Goal: Transaction & Acquisition: Purchase product/service

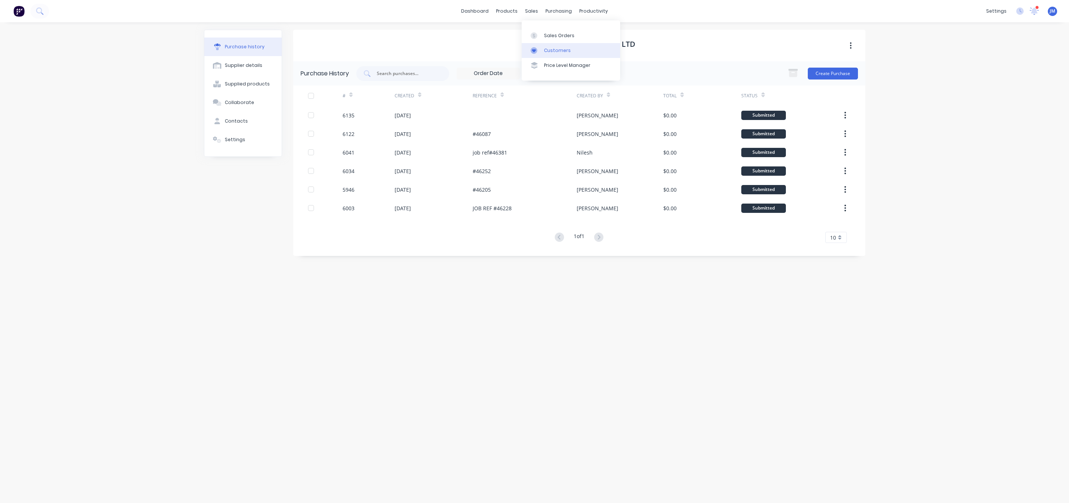
click at [538, 46] on link "Customers" at bounding box center [571, 50] width 98 height 15
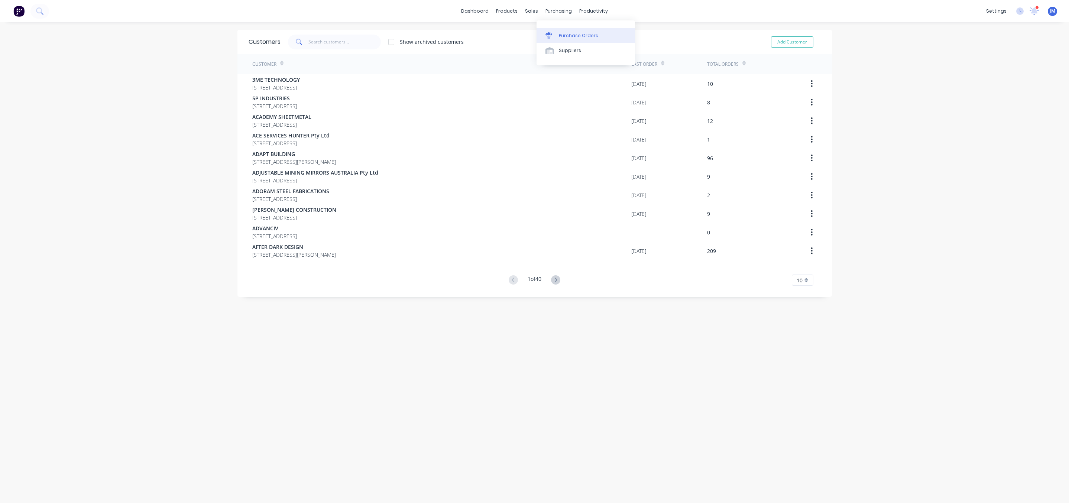
click at [564, 32] on div "Purchase Orders" at bounding box center [578, 35] width 39 height 7
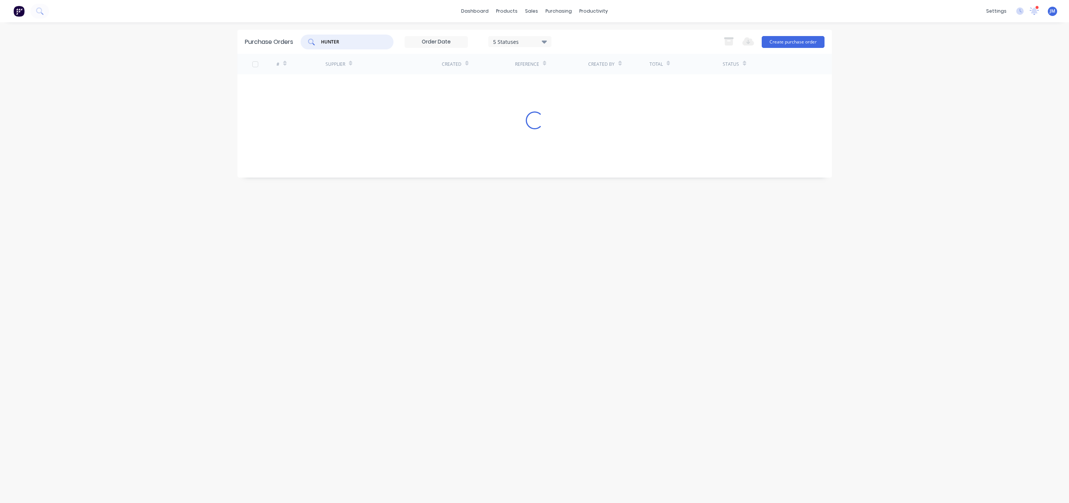
click at [363, 42] on input "HUNTER" at bounding box center [351, 41] width 62 height 7
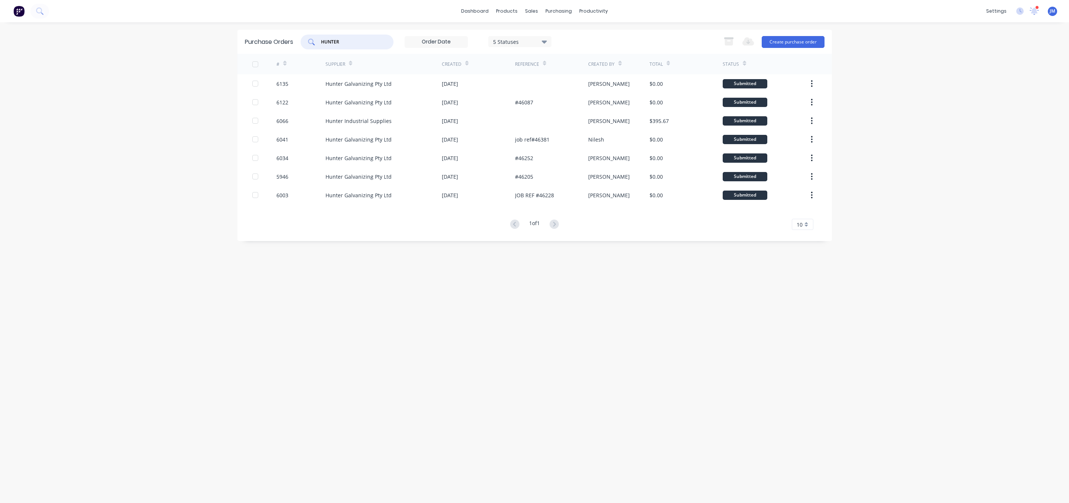
drag, startPoint x: 373, startPoint y: 41, endPoint x: 212, endPoint y: 41, distance: 160.5
click at [214, 42] on div "dashboard products sales purchasing productivity dashboard products Product Cat…" at bounding box center [534, 251] width 1069 height 503
type input "aerobolt"
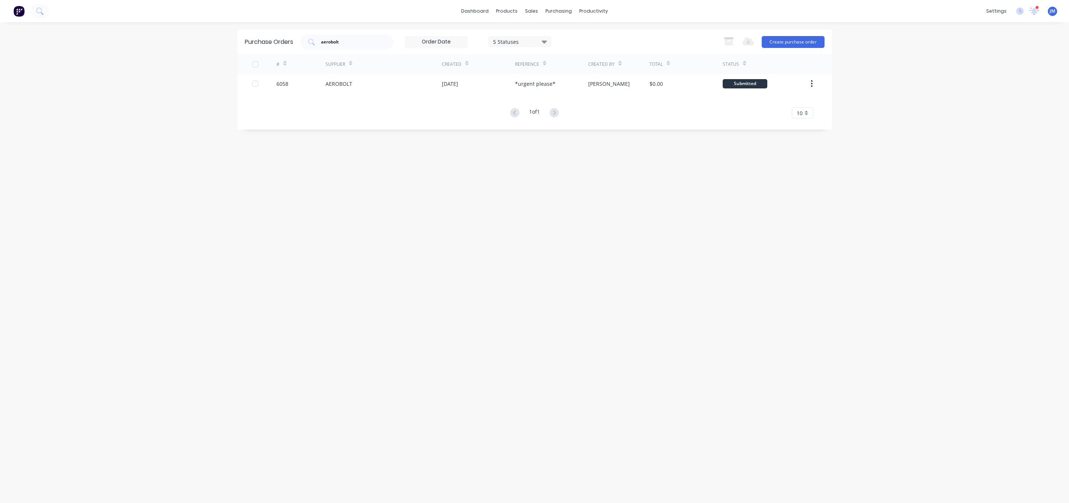
drag, startPoint x: 376, startPoint y: 77, endPoint x: 234, endPoint y: 153, distance: 160.6
click at [232, 155] on div "dashboard products sales purchasing productivity dashboard products Product Cat…" at bounding box center [534, 251] width 1069 height 503
click at [424, 80] on div "AEROBOLT" at bounding box center [383, 83] width 116 height 19
type textarea "x"
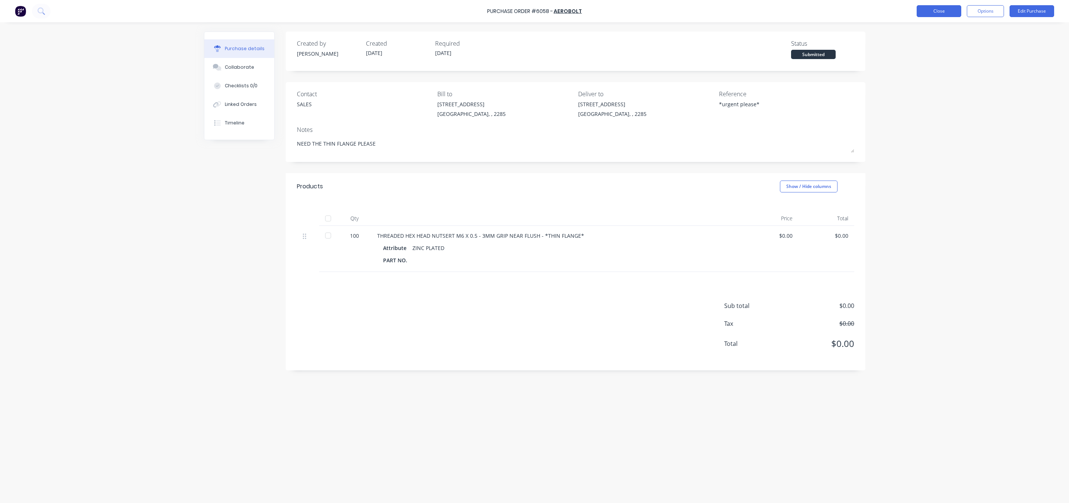
click at [950, 12] on button "Close" at bounding box center [939, 11] width 45 height 12
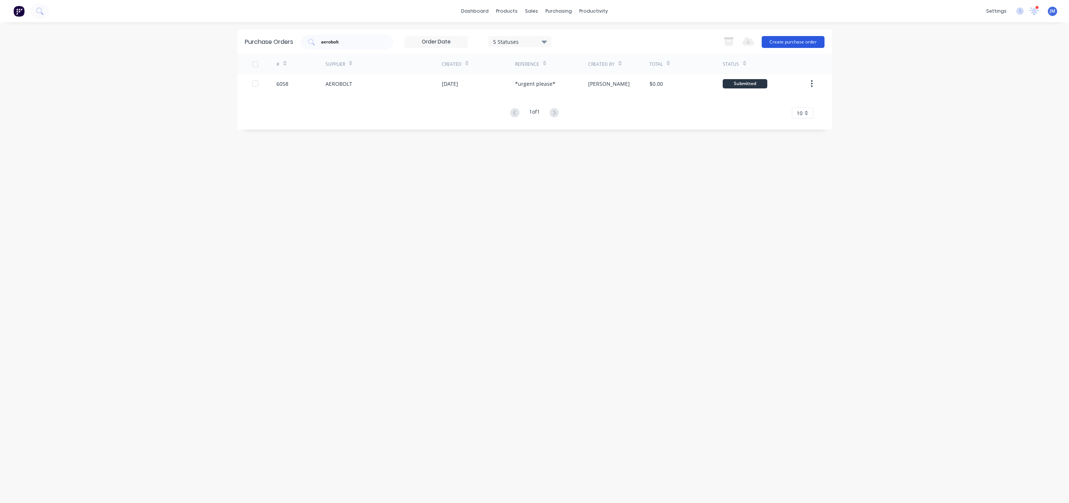
click at [820, 46] on button "Create purchase order" at bounding box center [793, 42] width 63 height 12
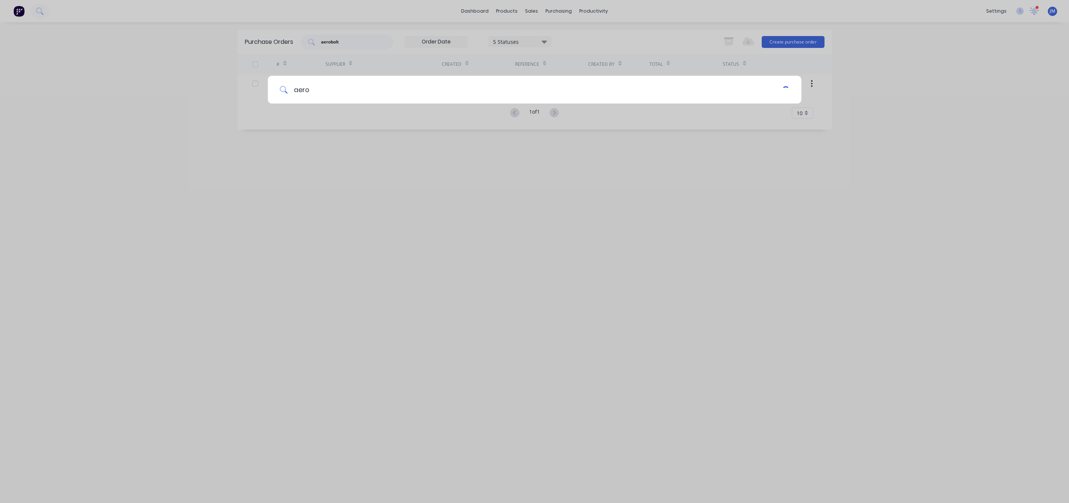
drag, startPoint x: 359, startPoint y: 82, endPoint x: 354, endPoint y: 80, distance: 4.7
type input "aero"
drag, startPoint x: 354, startPoint y: 80, endPoint x: 295, endPoint y: 128, distance: 76.7
click at [294, 129] on div "aero" at bounding box center [534, 251] width 1069 height 503
click at [320, 86] on input "aero" at bounding box center [535, 90] width 495 height 28
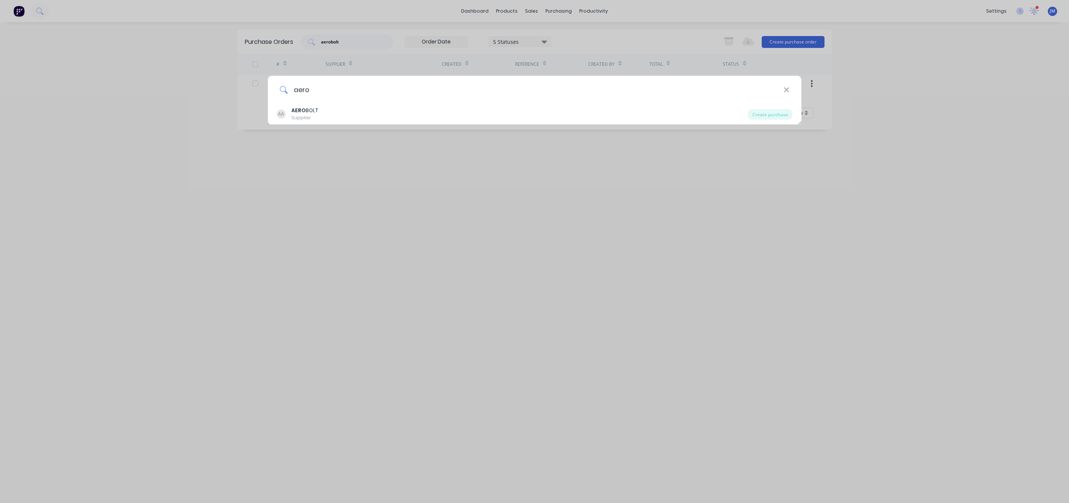
drag, startPoint x: 327, startPoint y: 91, endPoint x: 216, endPoint y: 93, distance: 111.5
click at [216, 93] on div "aero AA AERO BOLT Supplier Create purchase" at bounding box center [534, 251] width 1069 height 503
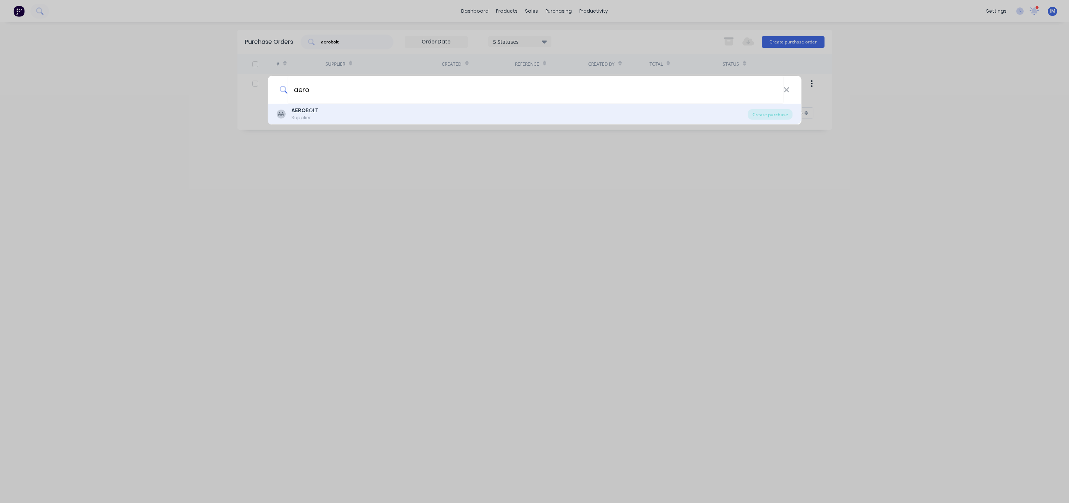
click at [310, 111] on div "AERO BOLT" at bounding box center [304, 111] width 27 height 8
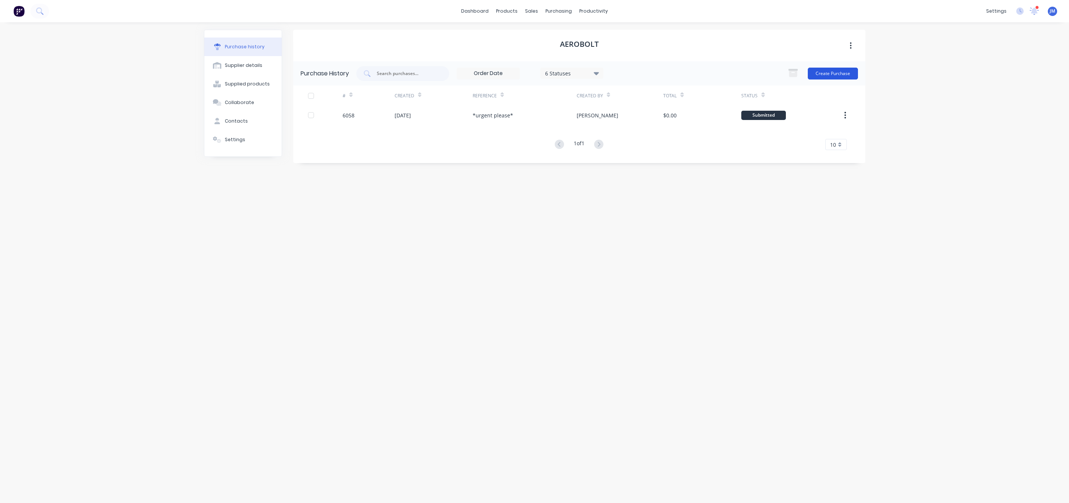
click at [841, 70] on button "Create Purchase" at bounding box center [833, 74] width 50 height 12
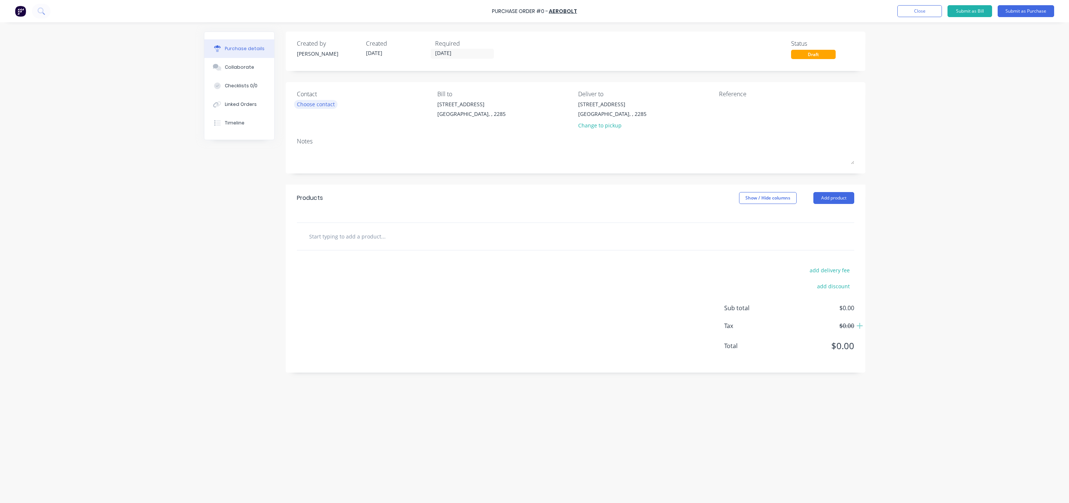
click at [301, 105] on div "Choose contact" at bounding box center [316, 104] width 38 height 8
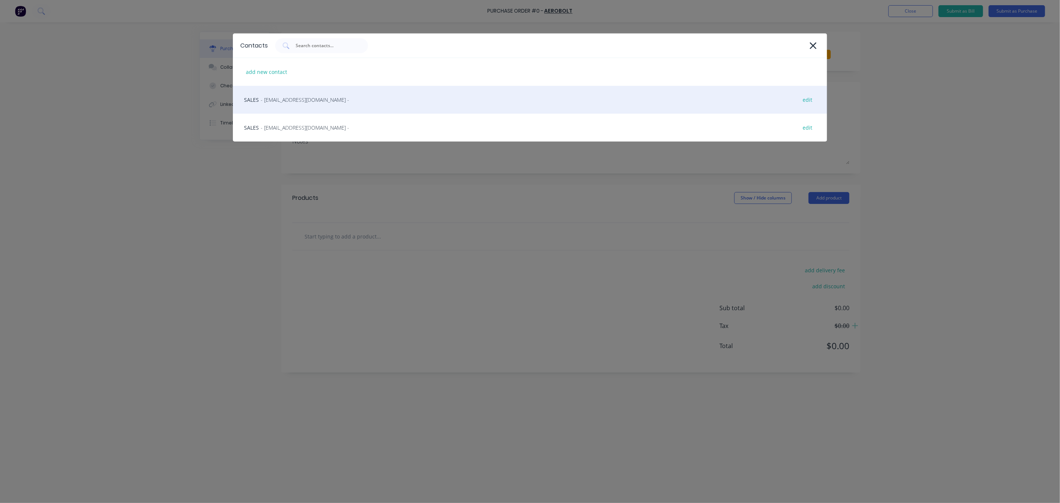
click at [358, 108] on div "SALES - [EMAIL_ADDRESS][DOMAIN_NAME] - edit" at bounding box center [530, 100] width 595 height 28
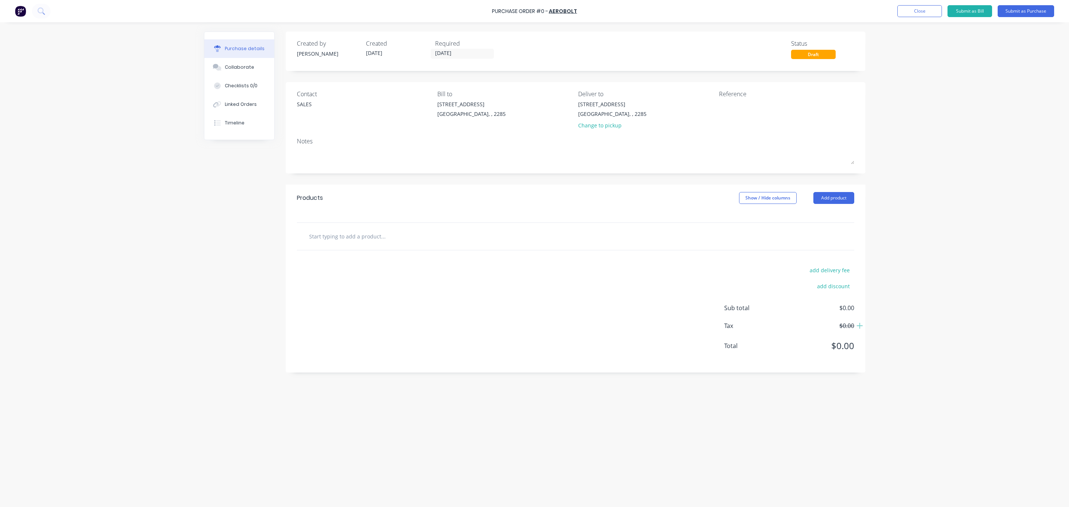
click at [820, 192] on div "Products Show / Hide columns Add product" at bounding box center [576, 198] width 580 height 27
click at [830, 199] on button "Add product" at bounding box center [833, 198] width 41 height 12
click at [825, 216] on div "Product catalogue" at bounding box center [818, 217] width 57 height 11
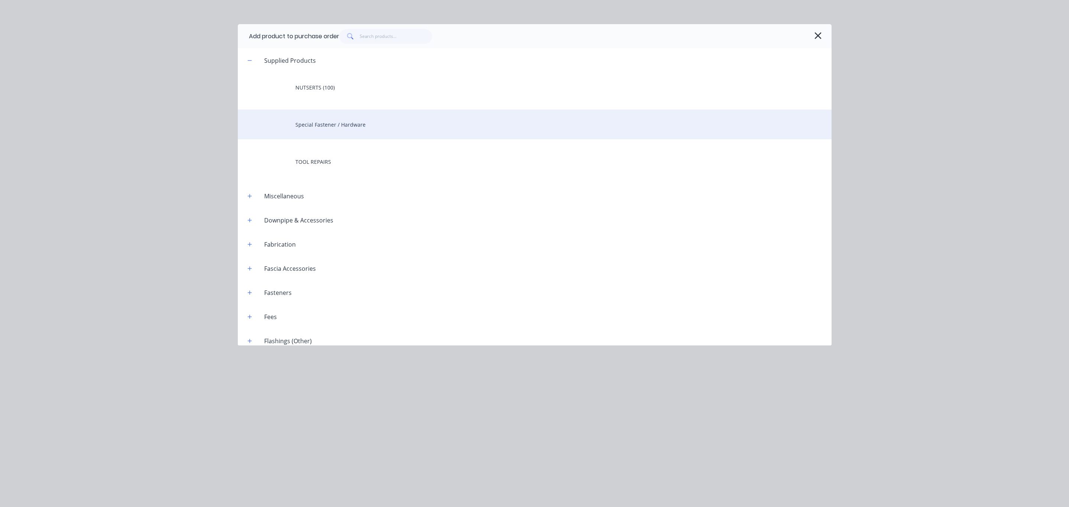
click at [337, 127] on div "Special Fastener / Hardware" at bounding box center [535, 125] width 594 height 30
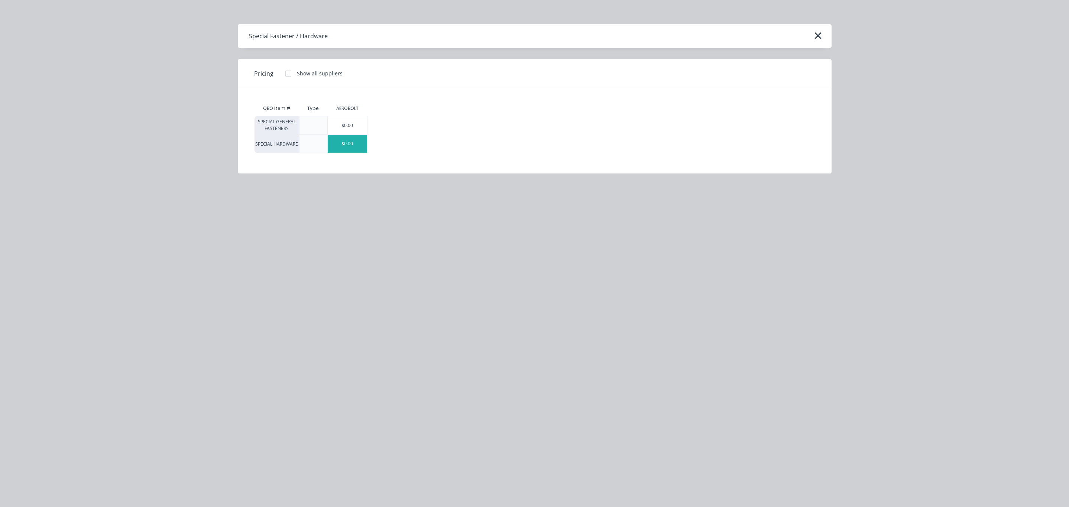
click at [342, 148] on div "$0.00" at bounding box center [348, 144] width 40 height 18
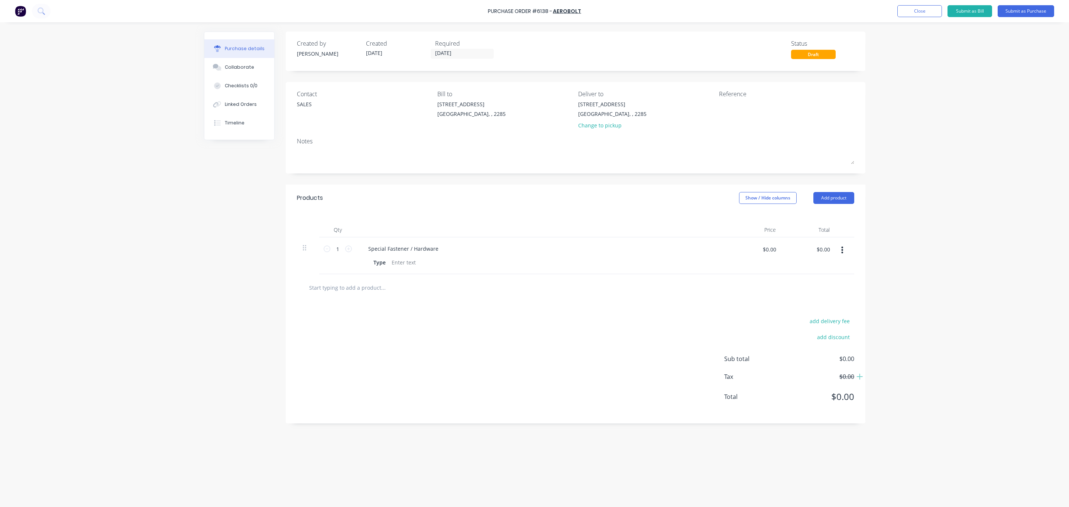
drag, startPoint x: 391, startPoint y: 229, endPoint x: 398, endPoint y: 232, distance: 8.1
click at [398, 232] on div at bounding box center [542, 230] width 372 height 15
drag, startPoint x: 440, startPoint y: 253, endPoint x: 219, endPoint y: 243, distance: 221.7
click at [219, 243] on div "Created by [PERSON_NAME] Created [DATE] Required [DATE] Status Draft Contact SA…" at bounding box center [534, 263] width 661 height 463
paste div
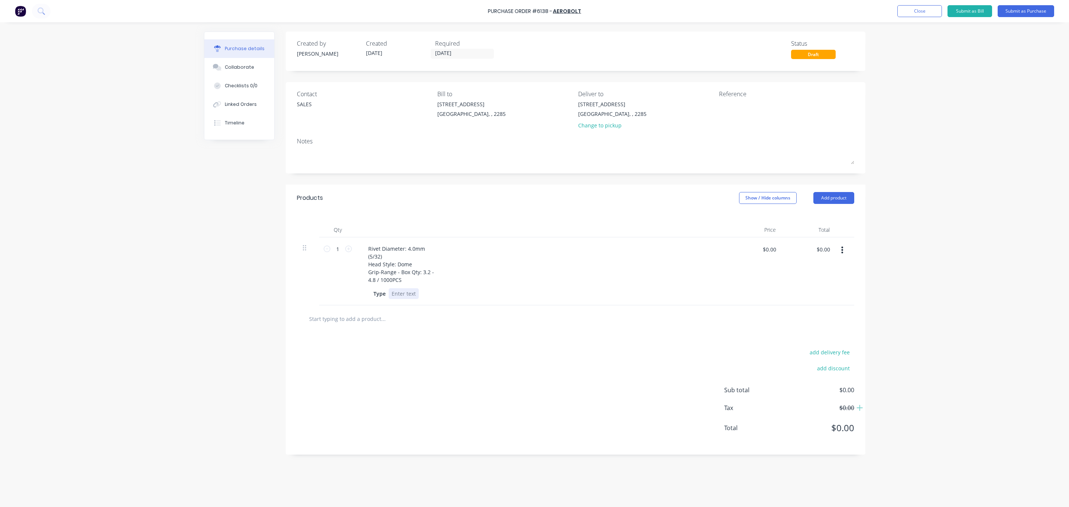
click at [425, 302] on div "Rivet Diameter: 4.0mm (5/32) Head Style: Dome Grip-Range - Box Qty: 3.2 - 4.8 /…" at bounding box center [542, 271] width 372 height 68
drag, startPoint x: 397, startPoint y: 282, endPoint x: 376, endPoint y: 281, distance: 21.6
click at [376, 281] on div "Rivet Diameter: 4.0mm (5/32) Head Style: Dome Grip-Range - Box Qty: 3.2 - 4.8 /…" at bounding box center [401, 264] width 78 height 42
click at [333, 249] on input "1" at bounding box center [337, 248] width 15 height 11
type input "4000"
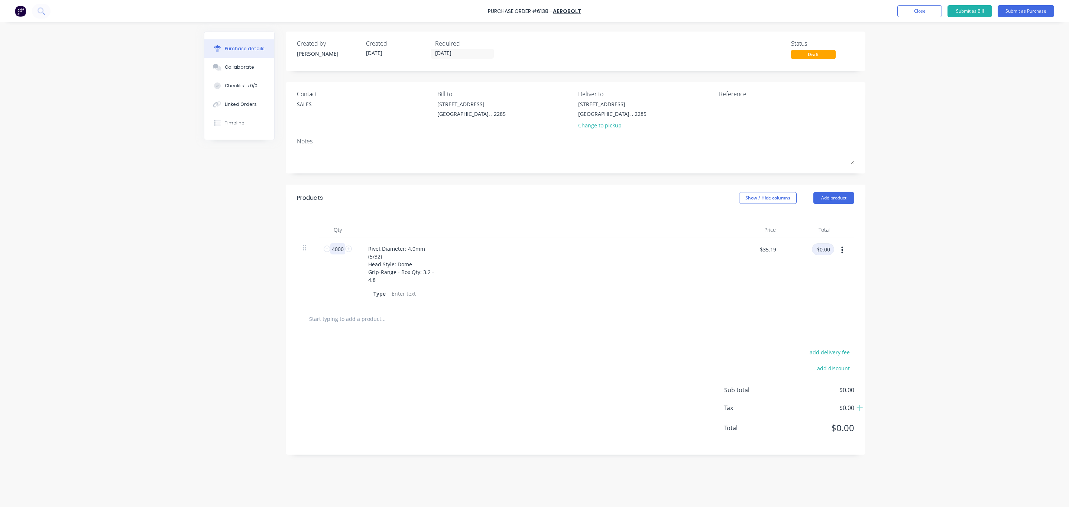
type input "$35.19"
type input "$140,760.00"
click at [388, 282] on div "Rivet Diameter: 4.0mm (5/32) Head Style: Dome Grip-Range - Box Qty: 3.2 - 4.8" at bounding box center [401, 264] width 78 height 42
drag, startPoint x: 337, startPoint y: 248, endPoint x: 350, endPoint y: 251, distance: 13.8
click at [350, 251] on div "4000 4000" at bounding box center [337, 248] width 25 height 11
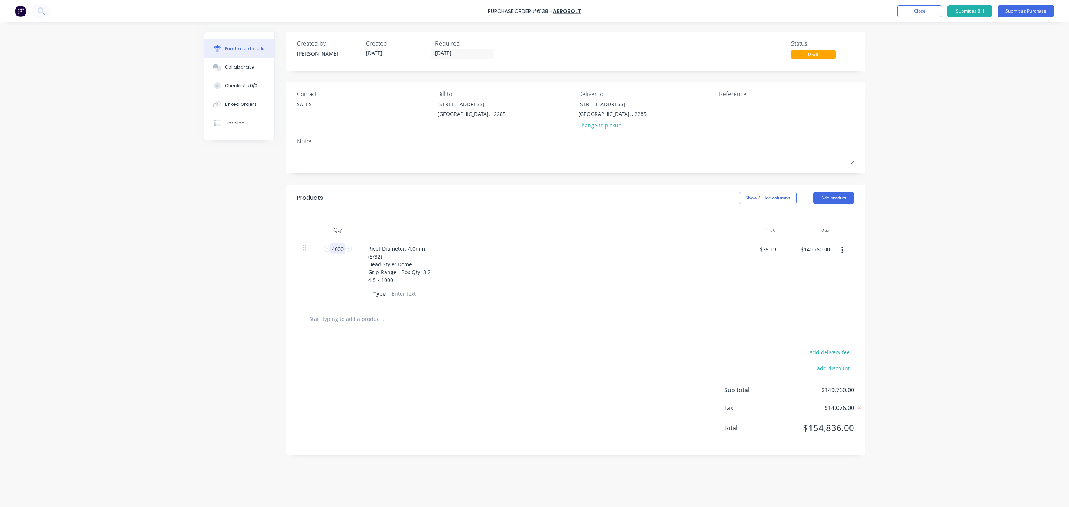
type input "40"
type input "$1,407.60"
type input "4"
type input "$140.76"
click at [572, 370] on div "add delivery fee add discount Sub total $140.76 Tax $14.08 Total $154.84" at bounding box center [576, 394] width 580 height 122
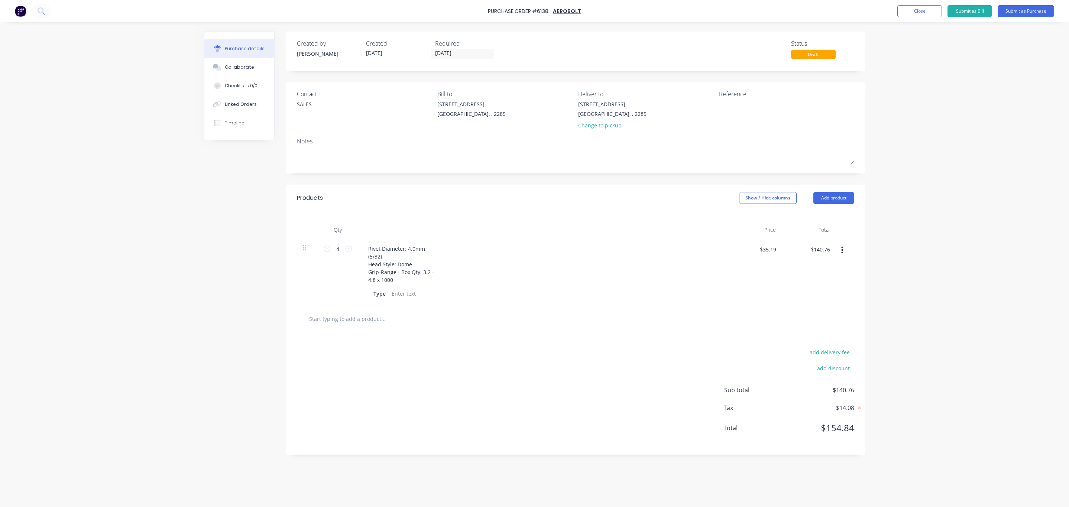
click at [346, 245] on div "4 4" at bounding box center [337, 248] width 25 height 11
click at [350, 254] on div "4 4" at bounding box center [337, 248] width 25 height 11
click at [350, 247] on icon at bounding box center [348, 249] width 7 height 7
type input "5"
type input "$175.95"
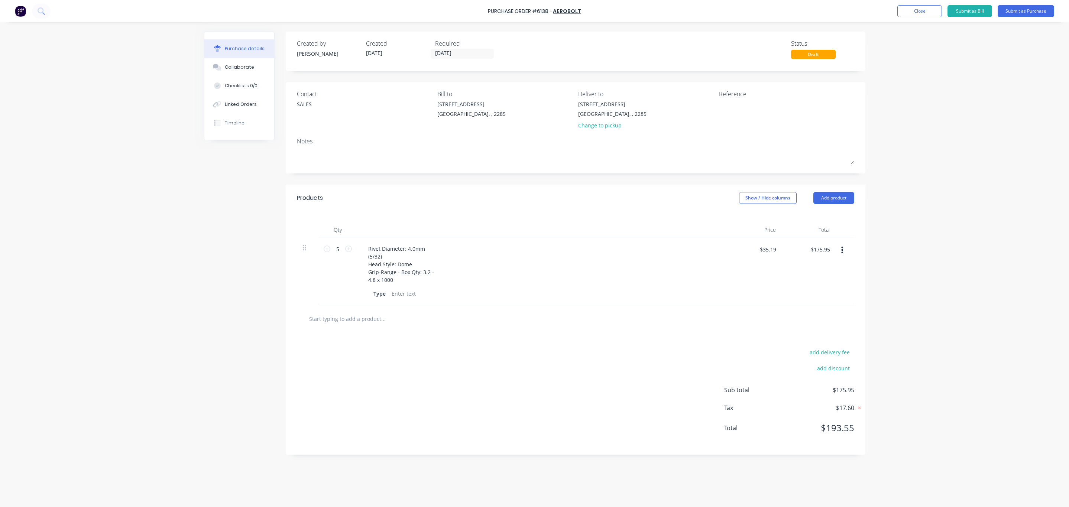
click at [350, 247] on icon at bounding box center [348, 249] width 7 height 7
type input "6"
type input "$211.14"
click at [352, 247] on div "6 6" at bounding box center [337, 271] width 37 height 68
click at [346, 251] on icon at bounding box center [348, 249] width 7 height 7
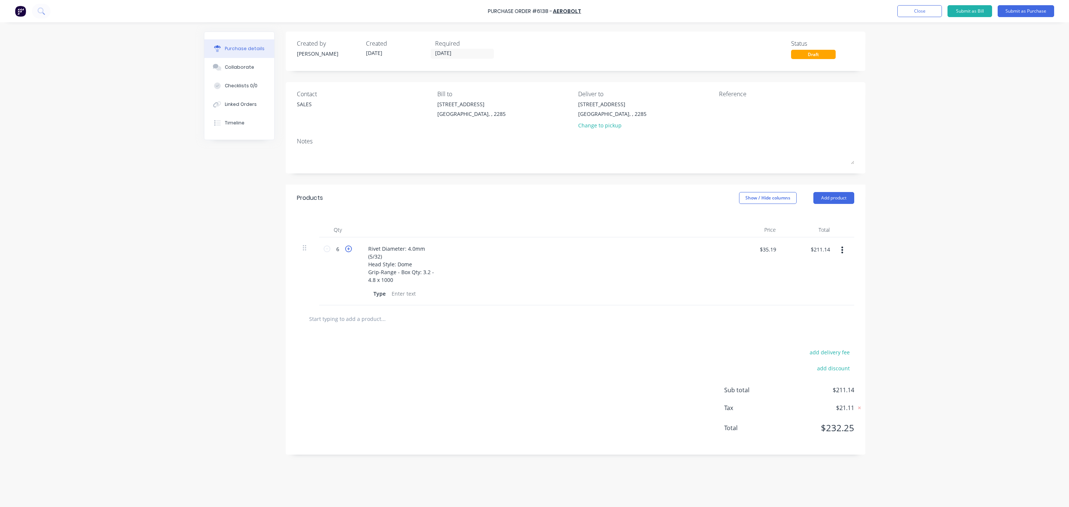
type input "7"
type input "$246.33"
click at [346, 252] on icon at bounding box center [348, 249] width 7 height 7
type input "8"
type input "$281.52"
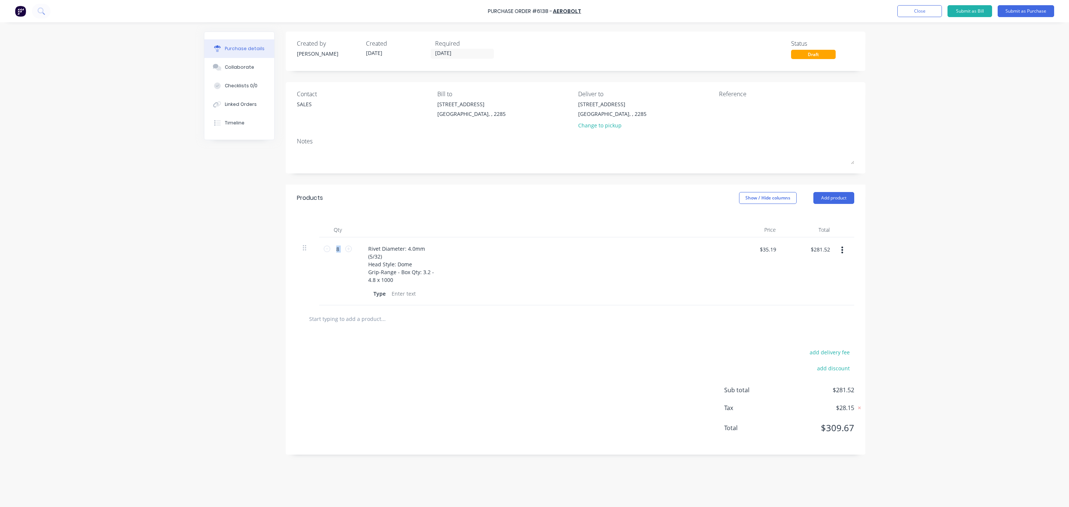
click at [346, 253] on div "8 8" at bounding box center [337, 248] width 25 height 11
click at [349, 252] on icon at bounding box center [348, 249] width 7 height 7
type input "9"
type input "$316.71"
click at [349, 251] on icon at bounding box center [348, 249] width 7 height 7
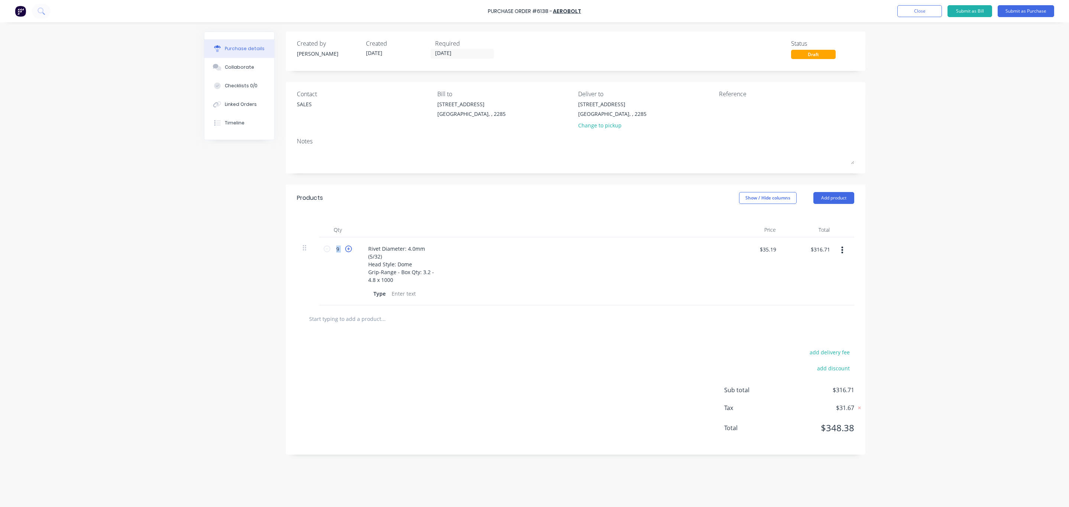
type input "10"
type input "$351.90"
click at [368, 292] on div "Type" at bounding box center [542, 293] width 360 height 11
click at [404, 330] on div at bounding box center [575, 318] width 557 height 27
drag, startPoint x: 404, startPoint y: 330, endPoint x: 429, endPoint y: 379, distance: 55.3
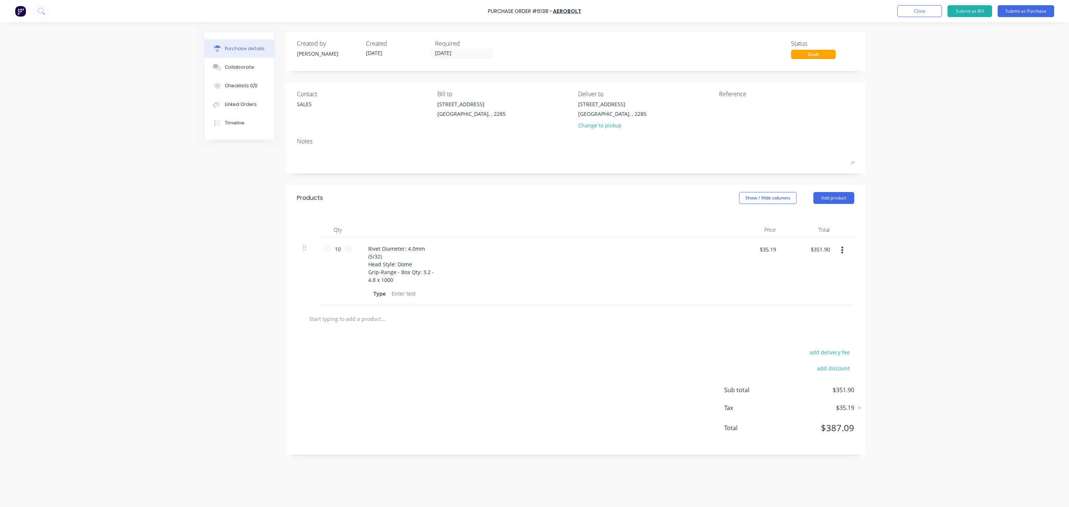
click at [429, 379] on div "add delivery fee add discount Sub total $351.90 Tax $35.19 Total $387.09" at bounding box center [576, 394] width 580 height 122
click at [774, 126] on div "Reference" at bounding box center [786, 111] width 135 height 43
drag, startPoint x: 764, startPoint y: 112, endPoint x: 748, endPoint y: 112, distance: 15.2
click at [761, 112] on textarea at bounding box center [765, 108] width 93 height 17
type textarea "asap please"
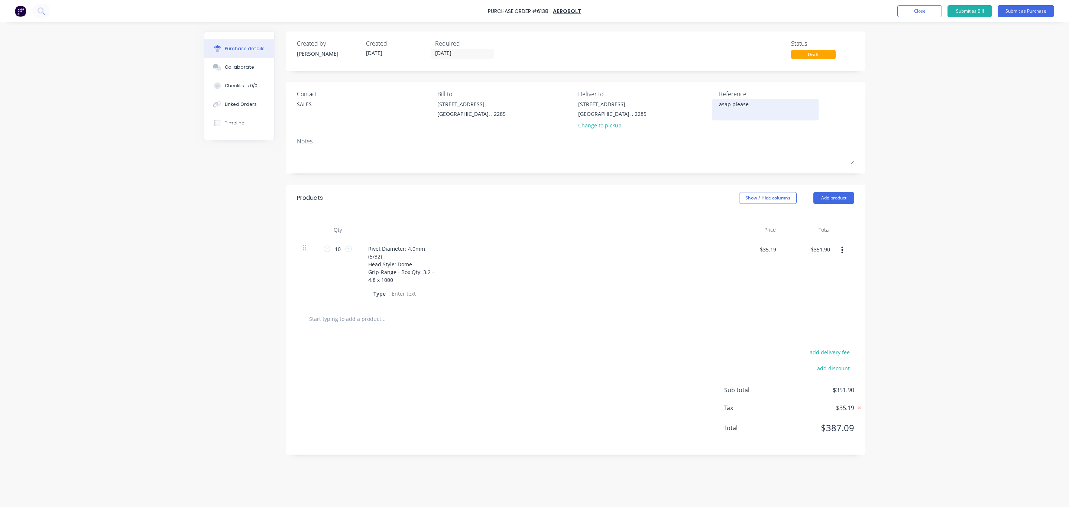
drag, startPoint x: 738, startPoint y: 101, endPoint x: 778, endPoint y: 100, distance: 39.8
click at [749, 101] on textarea "asap please" at bounding box center [765, 108] width 93 height 17
click at [778, 100] on textarea "asap please" at bounding box center [765, 108] width 93 height 17
type textarea "x"
drag, startPoint x: 766, startPoint y: 110, endPoint x: 642, endPoint y: 107, distance: 123.8
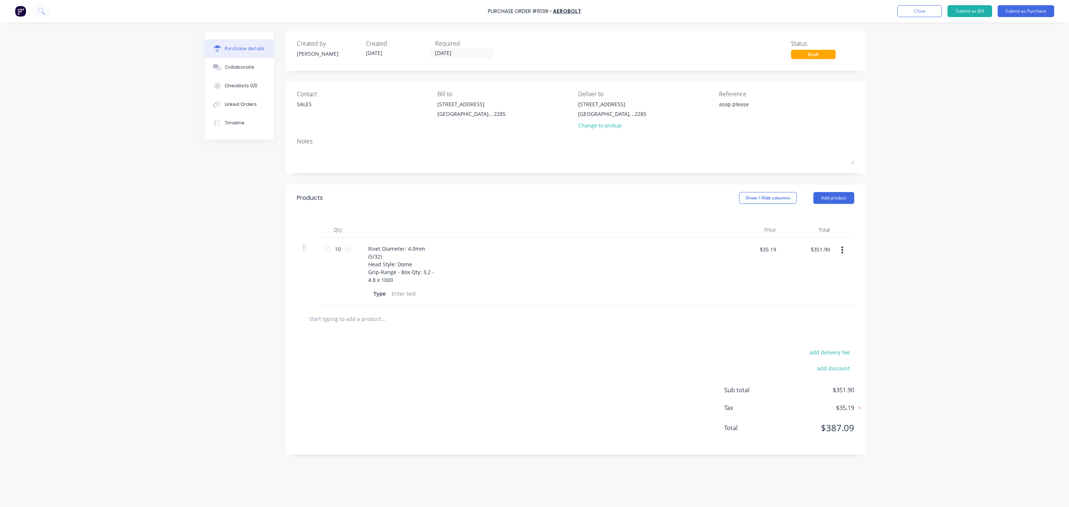
click at [649, 110] on div "Contact SALES Bill to [STREET_ADDRESS] [GEOGRAPHIC_DATA], , 2285 Deliver to [ST…" at bounding box center [575, 111] width 557 height 43
type textarea "ASAP PLEAS"
type textarea "x"
type textarea "ASAP PLEASE"
type textarea "x"
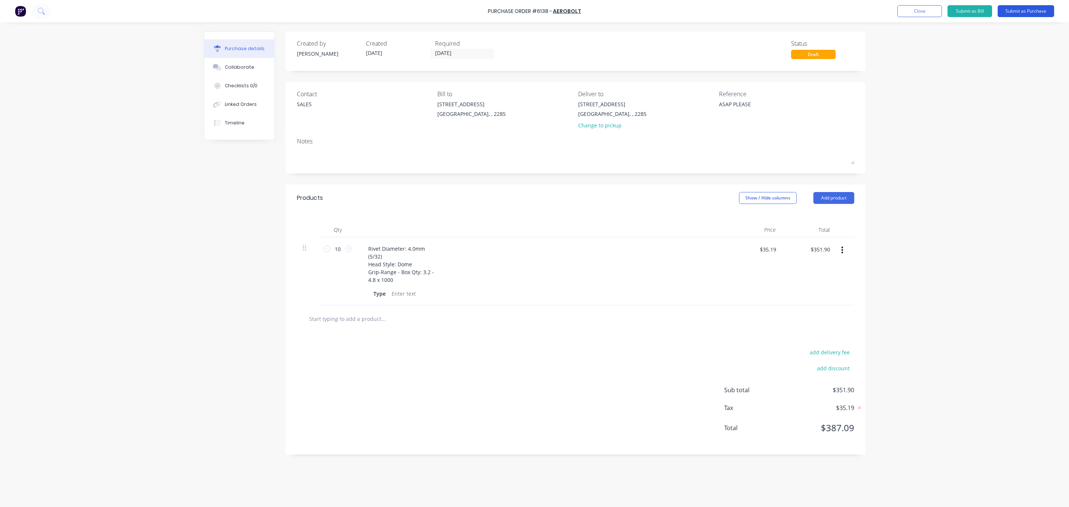
type textarea "ASAP PLEASE"
click at [1029, 15] on button "Submit as Purchase" at bounding box center [1026, 11] width 56 height 12
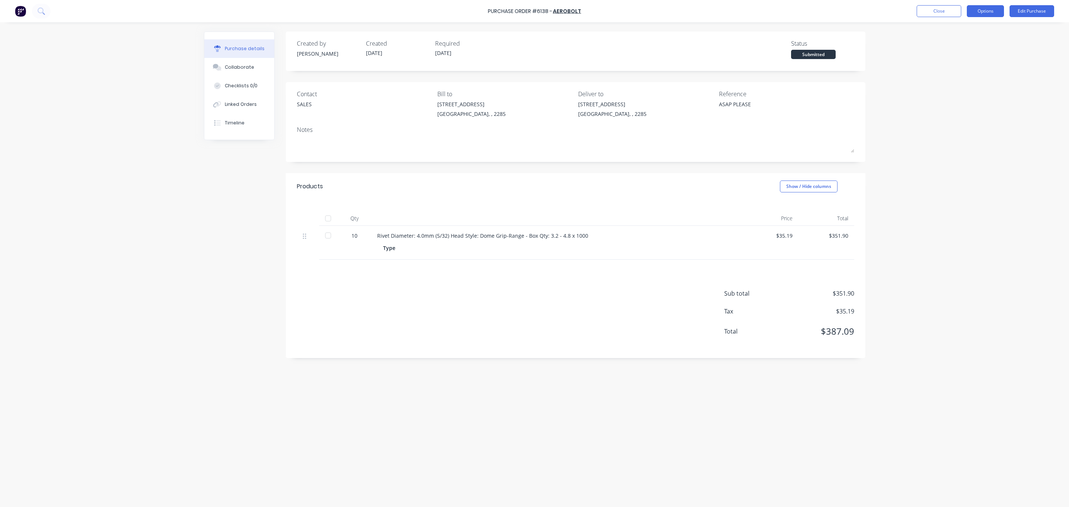
click at [981, 8] on button "Options" at bounding box center [985, 11] width 37 height 12
click at [968, 29] on div "Print / Email" at bounding box center [968, 30] width 57 height 11
click at [967, 64] on div "Without pricing" at bounding box center [968, 60] width 57 height 11
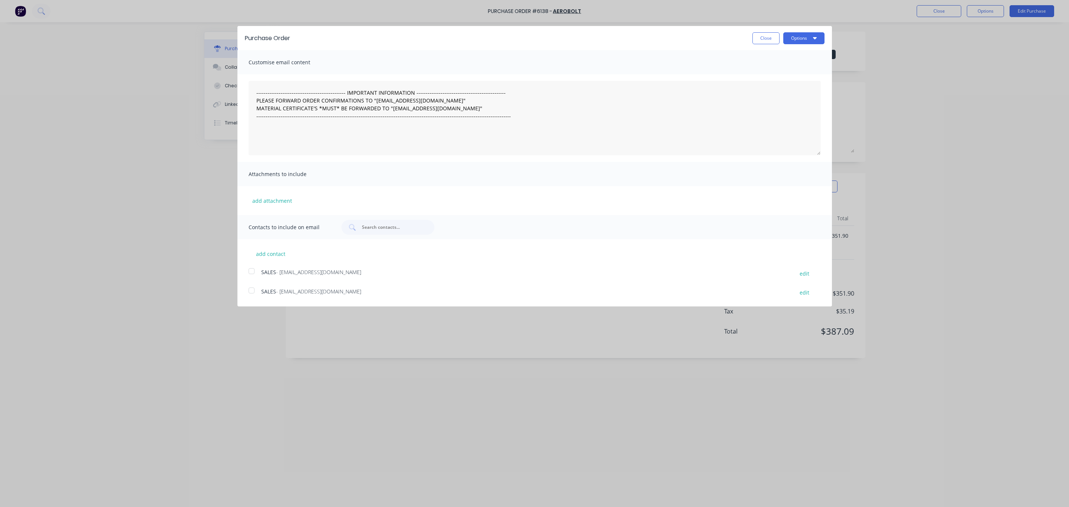
click at [252, 272] on div at bounding box center [251, 271] width 15 height 15
click at [817, 36] on button "Options" at bounding box center [803, 38] width 41 height 12
click at [767, 40] on button "Close" at bounding box center [765, 38] width 27 height 12
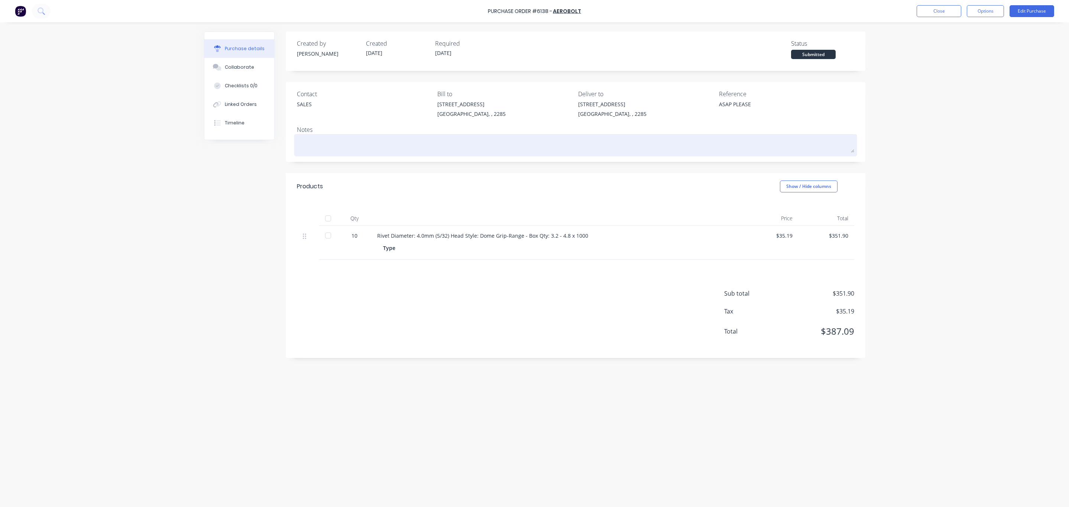
click at [438, 144] on textarea at bounding box center [575, 144] width 557 height 17
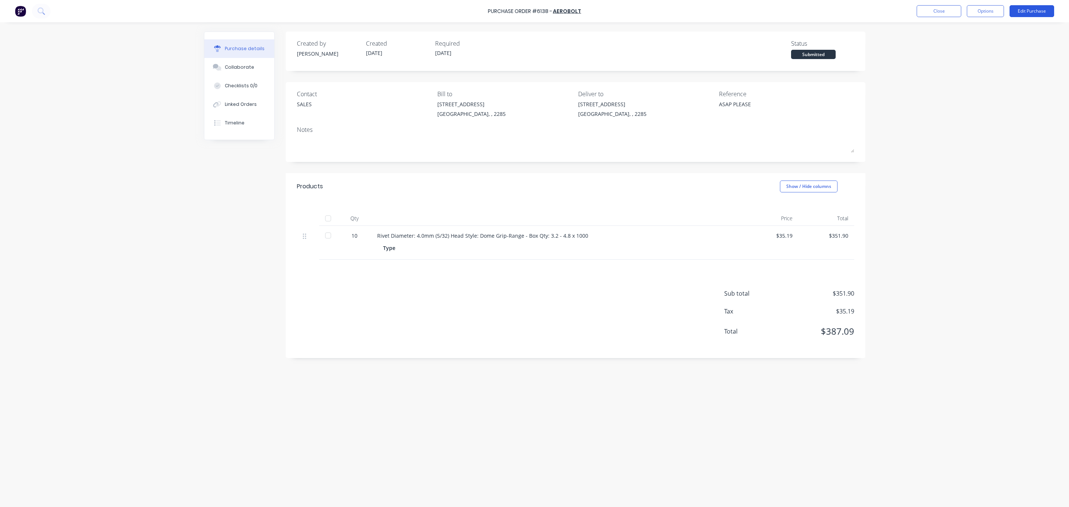
click at [1031, 16] on button "Edit Purchase" at bounding box center [1032, 11] width 45 height 12
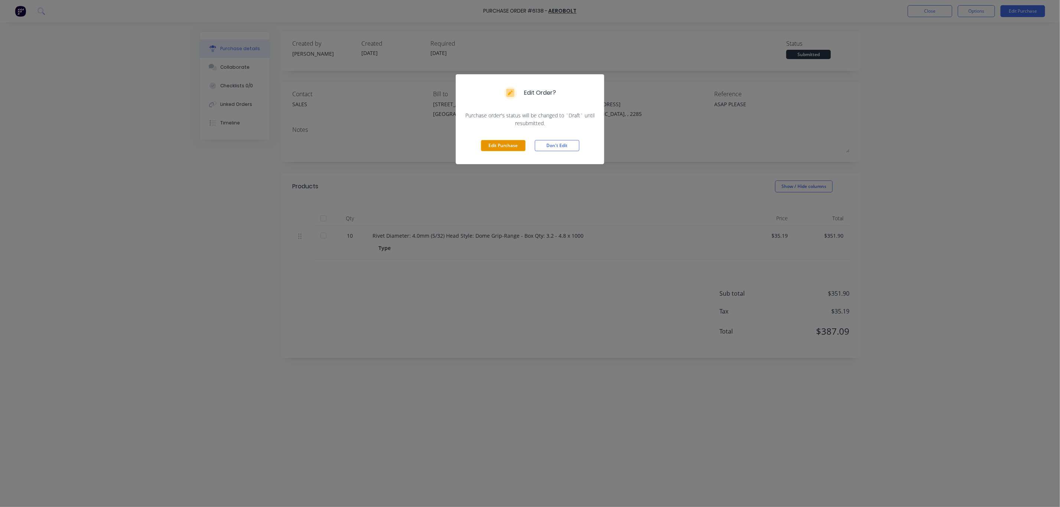
click at [514, 151] on button "Edit Purchase" at bounding box center [503, 145] width 45 height 11
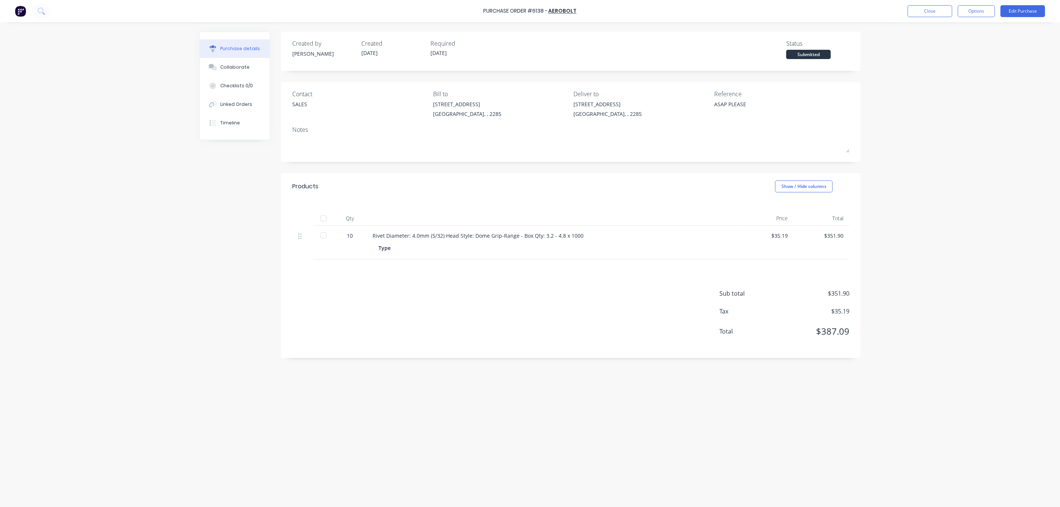
type textarea "x"
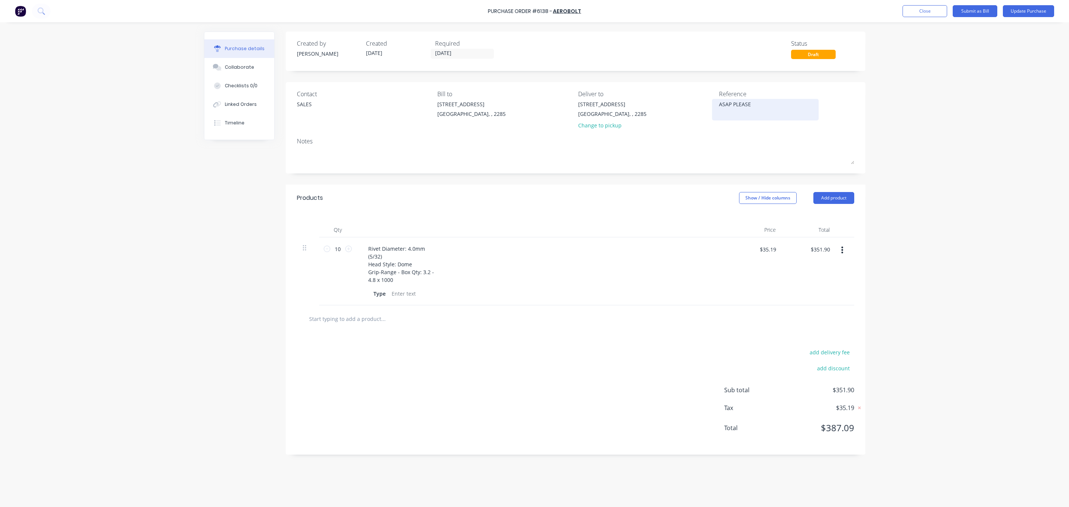
click at [768, 116] on textarea "ASAP PLEASE" at bounding box center [765, 108] width 93 height 17
type textarea "ASAP PLEASE PER QUOTE [PERSON_NAME]"
type textarea "x"
type textarea "ASAP PLEASE PER QUOTE [PERSON_NAME]"
type textarea "x"
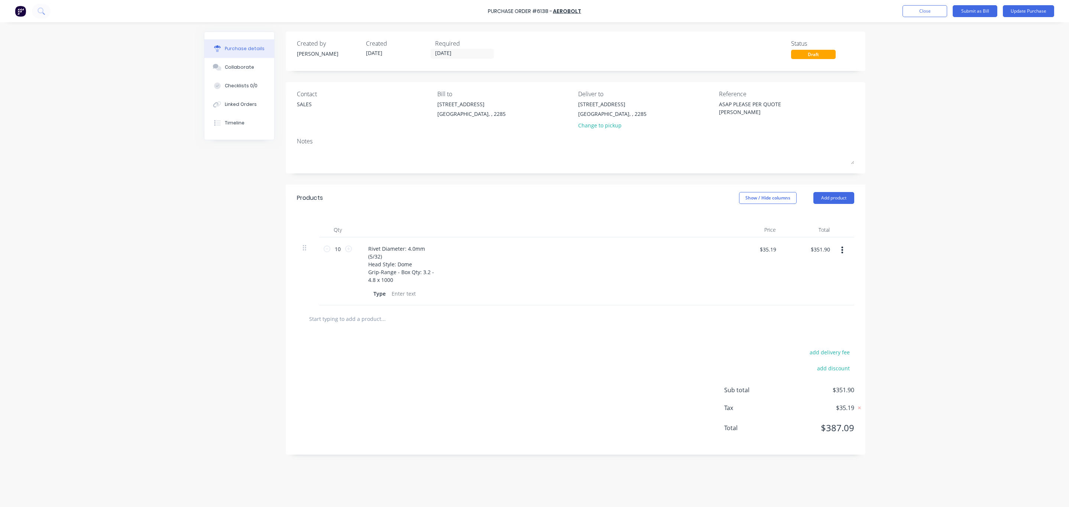
type textarea "ASAP PLEASE PER QUOTE ASHE2"
type textarea "x"
type textarea "ASAP PLEASE PER QUOTE ASHE22"
type textarea "x"
type textarea "ASAP PLEASE PER QUOTE ASHE224"
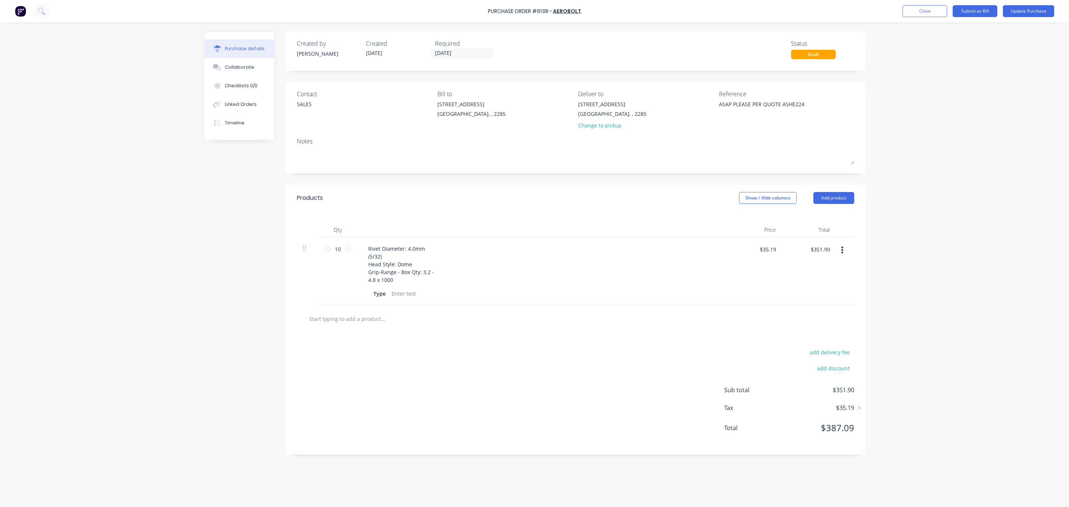
type textarea "x"
type textarea "ASAP PLEASE PER QUOTE ASHE2243"
type textarea "x"
type textarea "ASAP PLEASE PER QUOTE ASHE22432"
type textarea "x"
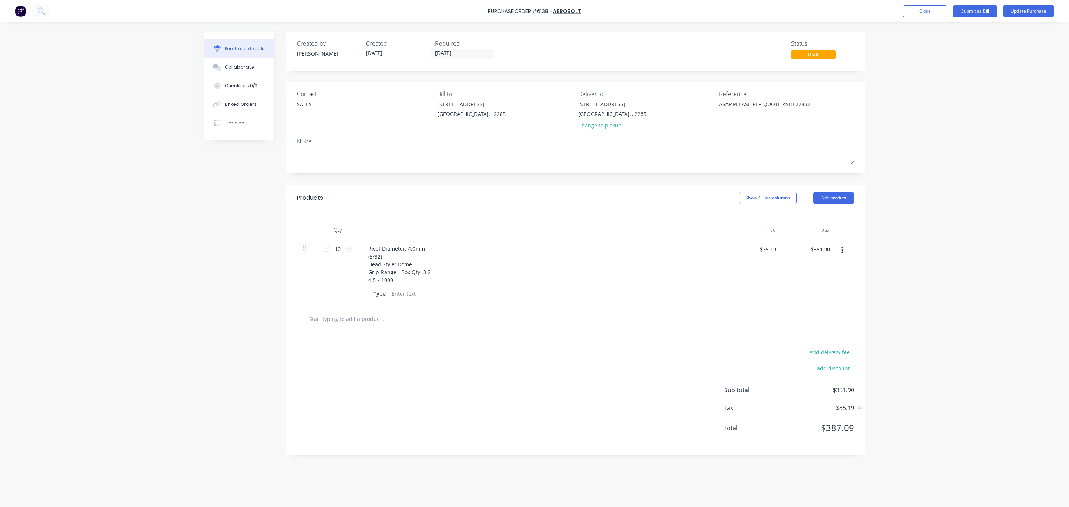
type textarea "ASAP PLEASE PER QUOTE ASHE22432-"
type textarea "x"
type textarea "ASAP PLEASE PER QUOTE ASHE22432-1"
type textarea "x"
type textarea "ASAP PLEASE PER QUOTE ASHE22432-15"
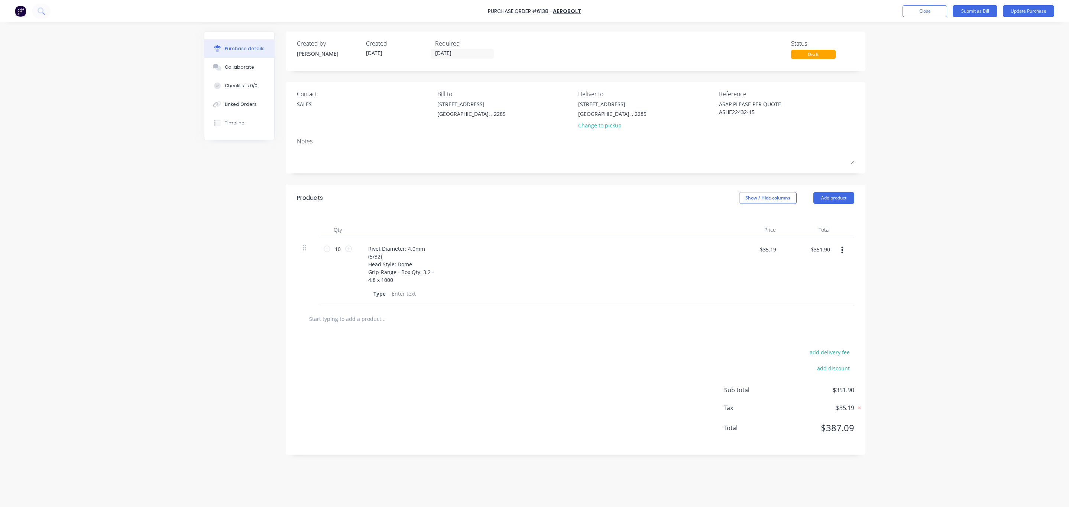
type textarea "x"
type textarea "ASAP PLEASE PER QUOTE ASHE22432-153"
click at [780, 105] on textarea "ASAP PLEASE PER QUOTE ASHE22432-153" at bounding box center [765, 108] width 93 height 17
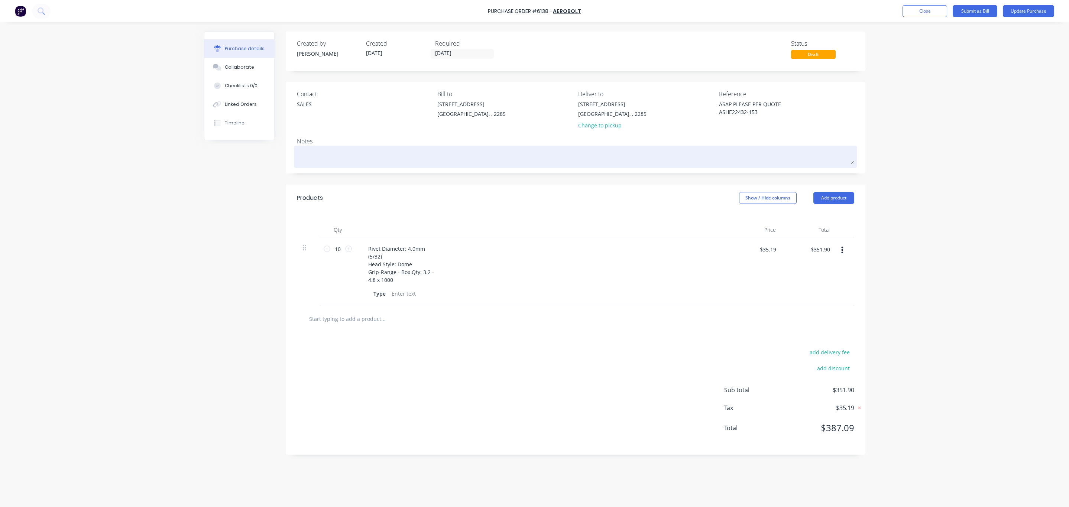
type textarea "x"
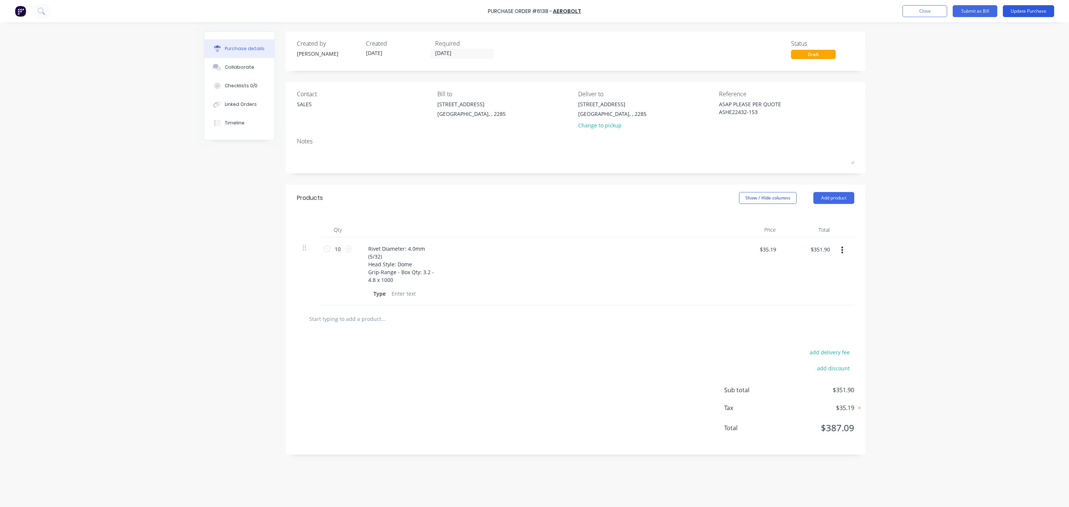
type textarea "ASAP PLEASE PER QUOTE ASHE22432-153"
type textarea "x"
type textarea "ASAP PLEASE PER QUOTE ASHE22432-153"
click at [1034, 13] on button "Update Purchase" at bounding box center [1028, 11] width 51 height 12
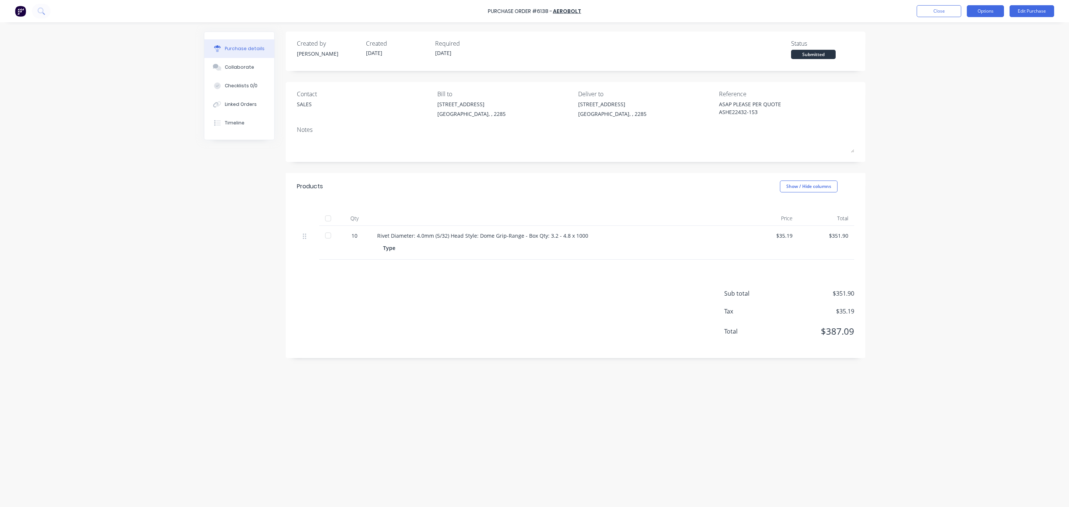
click at [974, 7] on button "Options" at bounding box center [985, 11] width 37 height 12
click at [969, 34] on div "Print / Email" at bounding box center [968, 30] width 57 height 11
click at [963, 55] on div "Without pricing" at bounding box center [968, 60] width 57 height 11
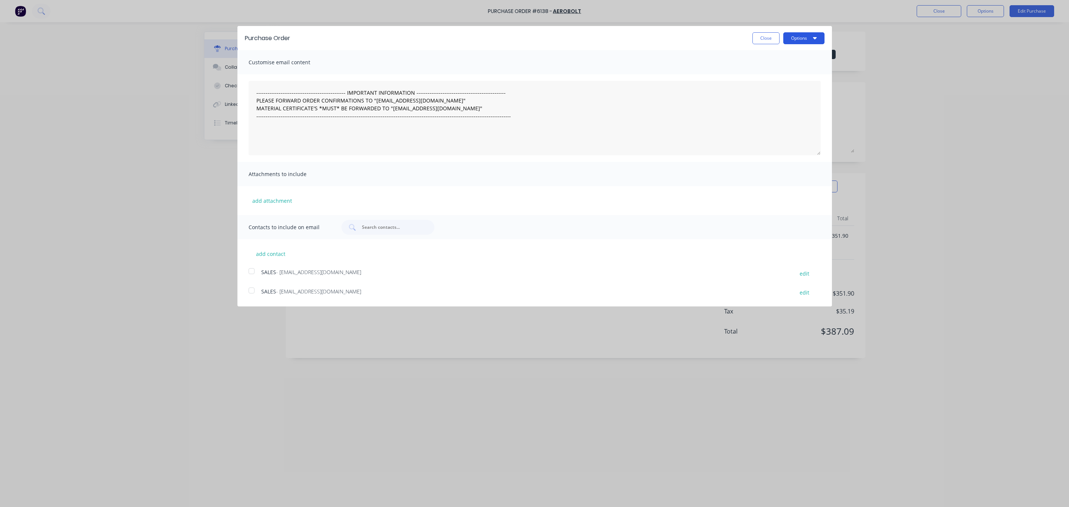
click at [819, 32] on button "Options" at bounding box center [803, 38] width 41 height 12
click at [788, 57] on div "Print" at bounding box center [789, 57] width 57 height 11
click at [762, 40] on button "Close" at bounding box center [765, 38] width 27 height 12
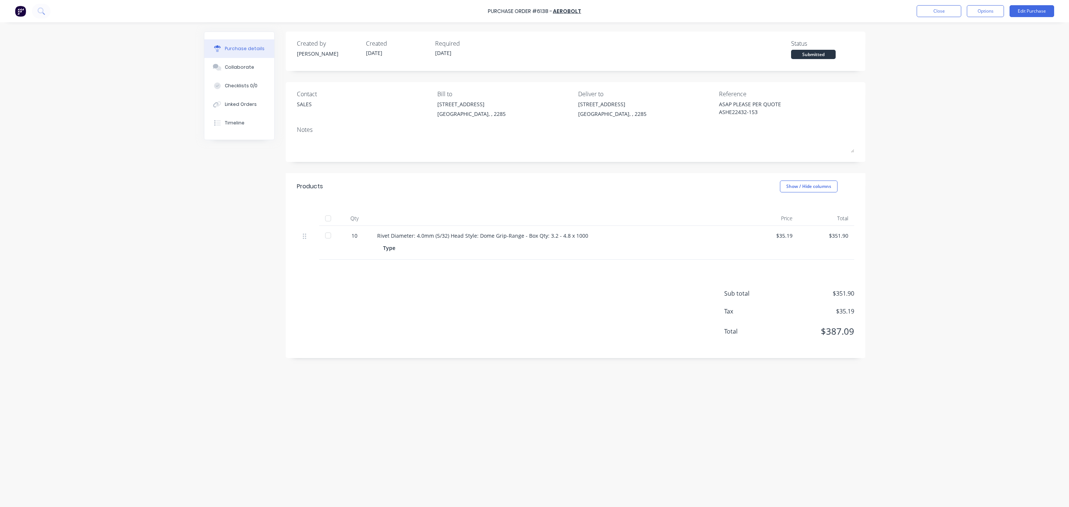
click at [714, 90] on div "Contact SALES Bill to [STREET_ADDRESS] [GEOGRAPHIC_DATA], , 2285 Deliver to [ST…" at bounding box center [575, 106] width 557 height 32
click at [1052, 10] on button "Edit Purchase" at bounding box center [1032, 11] width 45 height 12
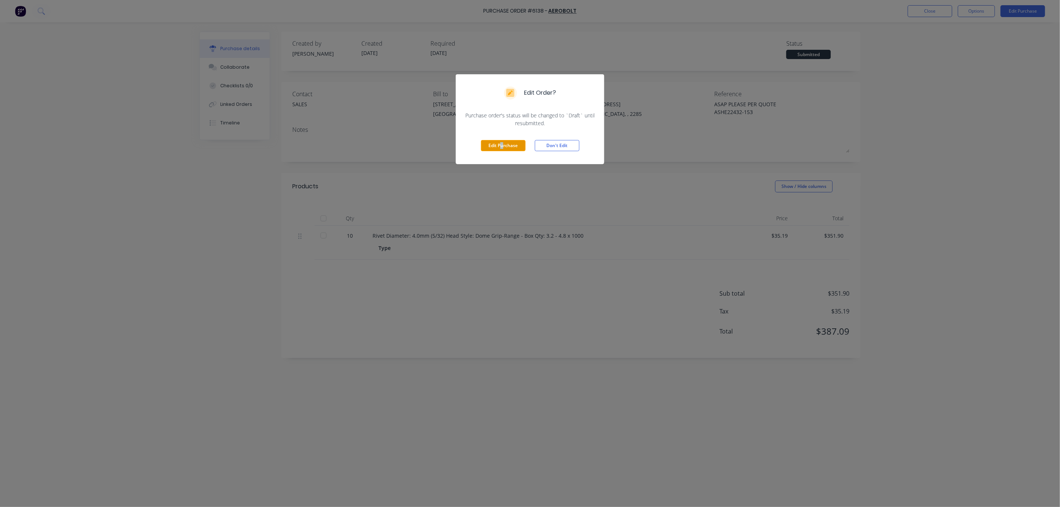
click at [501, 140] on div "Edit Purchase Don't Edit" at bounding box center [530, 145] width 149 height 37
click at [499, 135] on div "Edit Purchase Don't Edit" at bounding box center [530, 145] width 149 height 37
click at [499, 146] on button "Edit Purchase" at bounding box center [503, 145] width 45 height 11
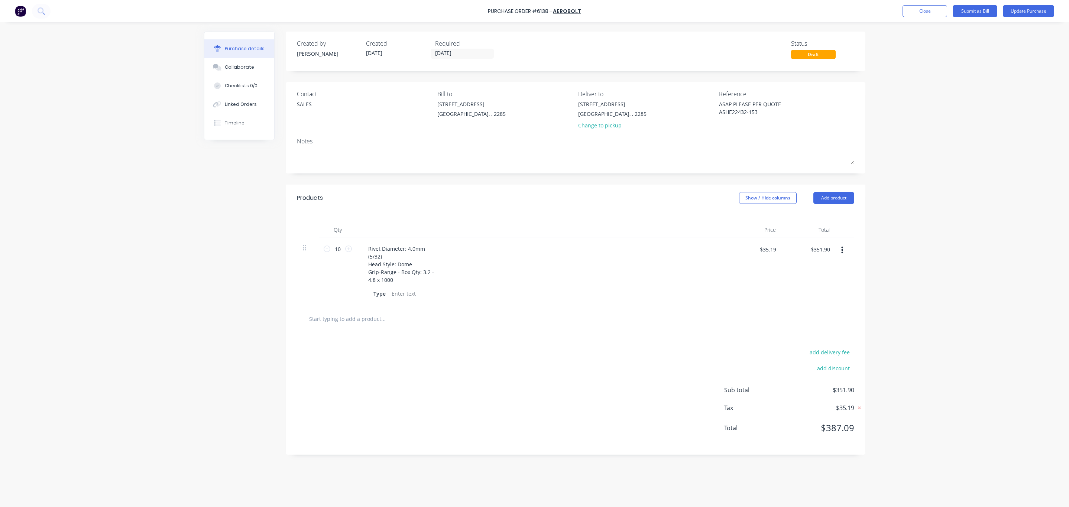
drag, startPoint x: 764, startPoint y: 116, endPoint x: 700, endPoint y: 105, distance: 64.4
click at [700, 105] on div "Contact SALES Bill to [STREET_ADDRESS] [GEOGRAPHIC_DATA], , 2285 Deliver to [ST…" at bounding box center [575, 111] width 557 height 43
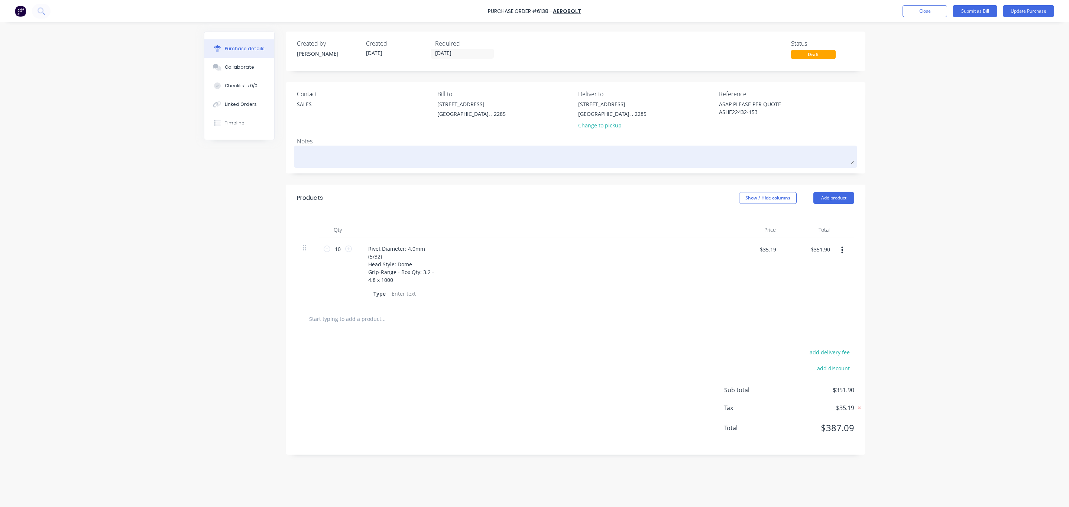
click at [414, 159] on textarea at bounding box center [575, 156] width 557 height 17
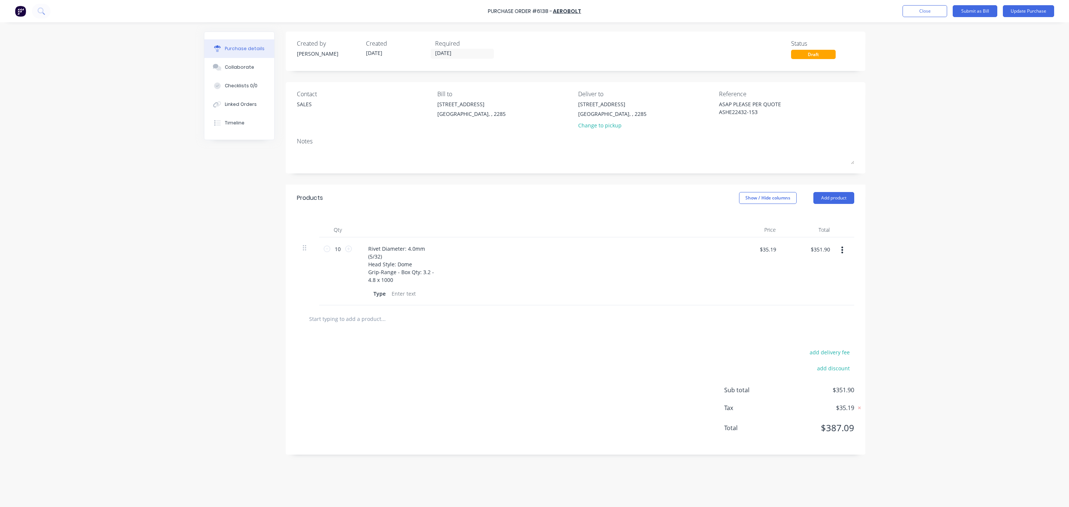
paste textarea "ASAP PLEASE PER QUOTE ASHE22432-153"
type textarea "x"
type textarea "ASAP PLEASE PER QUOTE ASHE22432-153"
type textarea "x"
type textarea "ASAP PLEASE PER QUOTE ASHE22432-153"
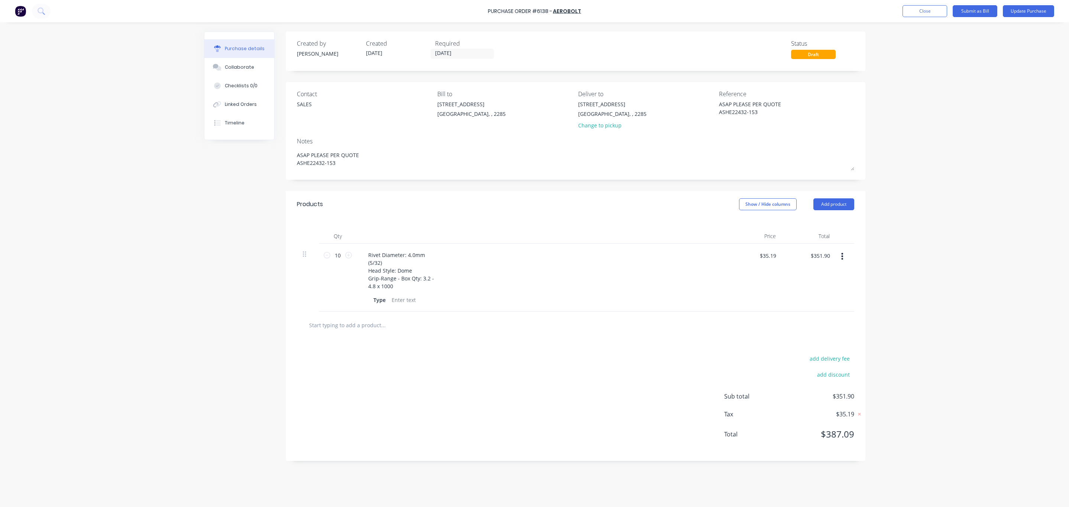
drag, startPoint x: 766, startPoint y: 111, endPoint x: 656, endPoint y: 93, distance: 112.0
click at [656, 93] on div "Contact SALES Bill to [STREET_ADDRESS] [GEOGRAPHIC_DATA], , 2285 Deliver to [ST…" at bounding box center [575, 111] width 557 height 43
type textarea "UGL"
type textarea "x"
type textarea "UGL"
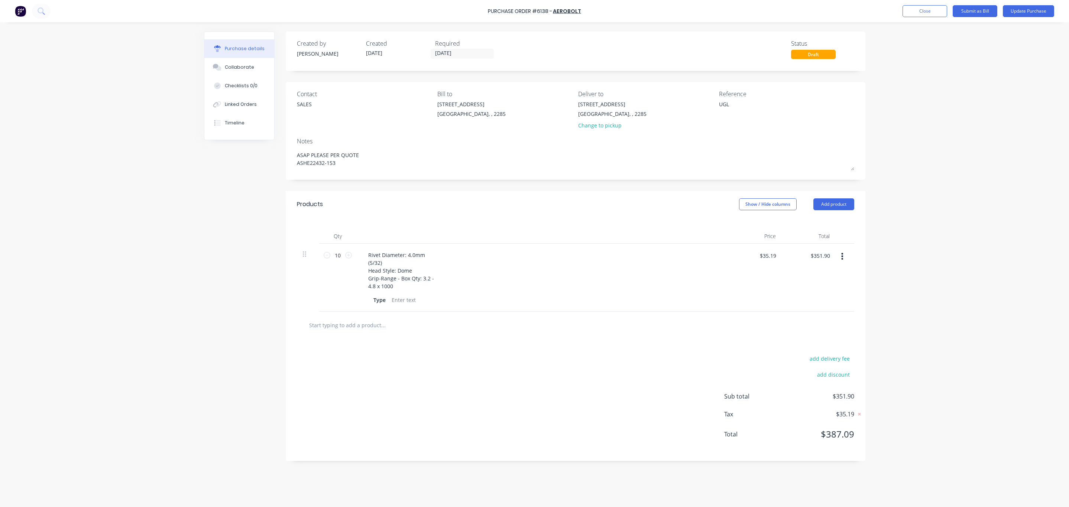
type textarea "x"
type textarea "UGL R"
type textarea "x"
type textarea "UGL RA"
type textarea "x"
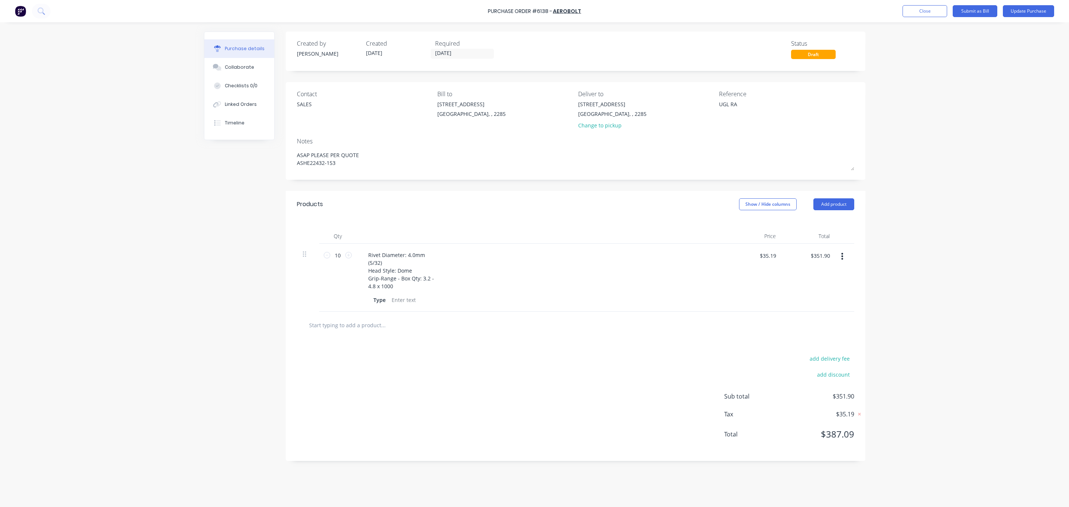
type textarea "UGL RAD"
type textarea "x"
type textarea "UGL RAD"
type textarea "x"
type textarea "UGL RAD C"
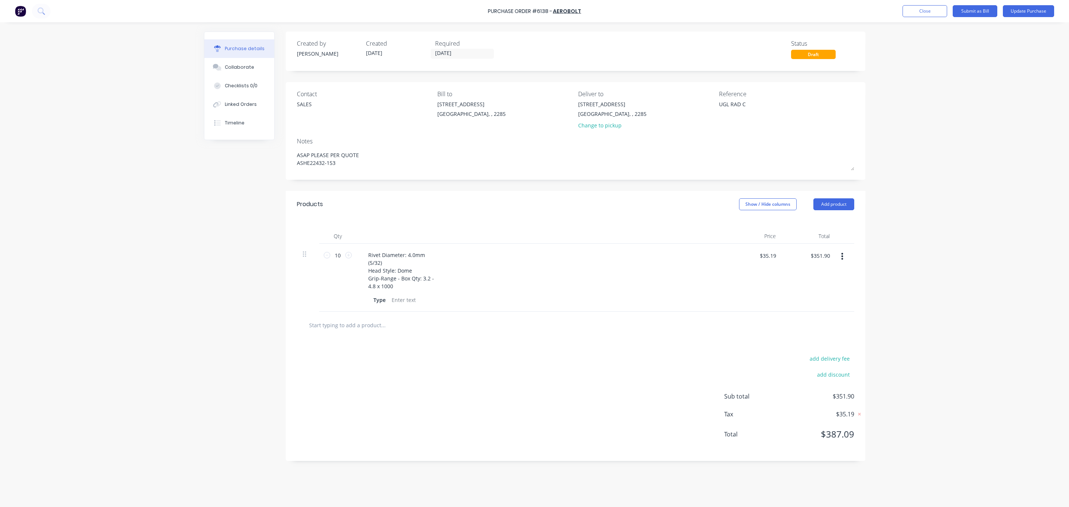
type textarea "x"
type textarea "UGL RAD CA"
type textarea "x"
type textarea "UGL RAD CAB"
type textarea "x"
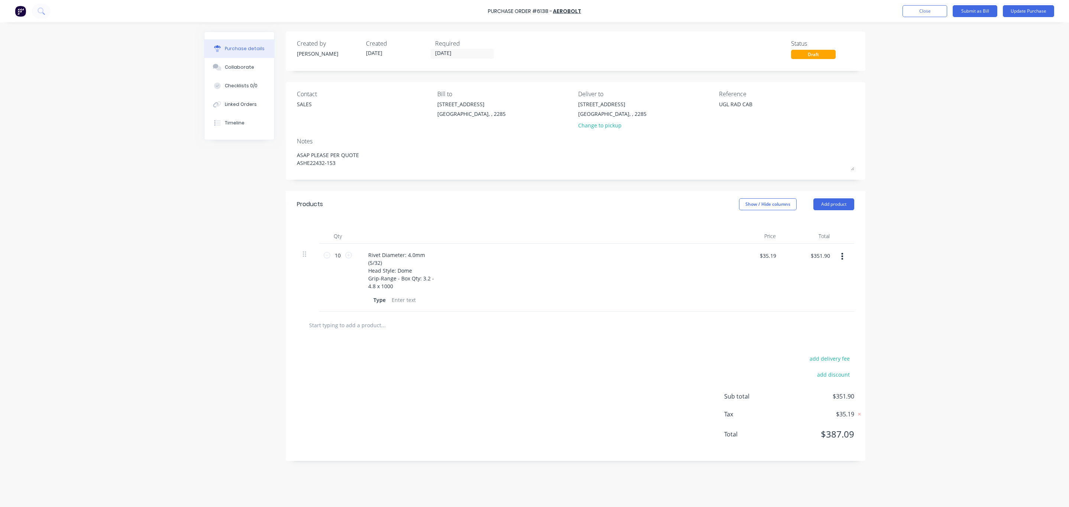
type textarea "UGL RAD CAB"
type textarea "x"
type textarea "UGL RAD CAB S"
type textarea "x"
type textarea "UGL RAD CAB SC"
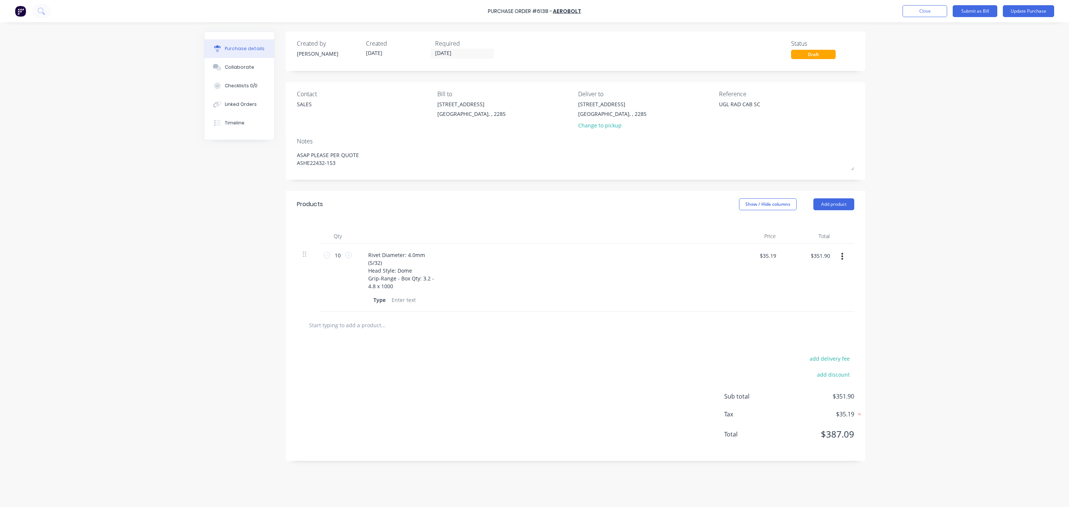
type textarea "x"
type textarea "UGL RAD CAB SCR"
type textarea "x"
type textarea "UGL RAD CAB SCRE"
type textarea "x"
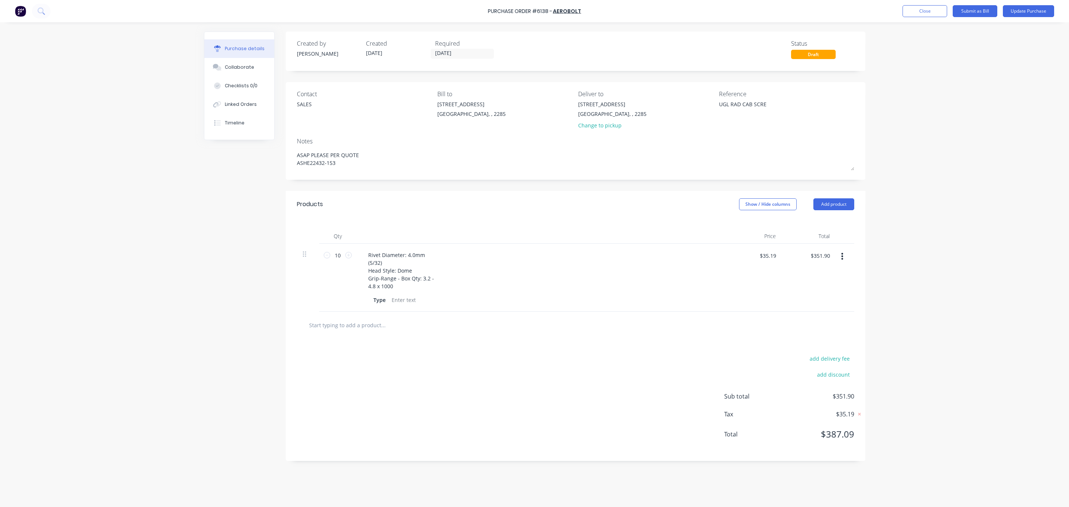
type textarea "UGL RAD CAB SCREE"
type textarea "x"
type textarea "UGL RAD CAB SCREEN"
type textarea "x"
type textarea "UGL RAD CAB SCREENS"
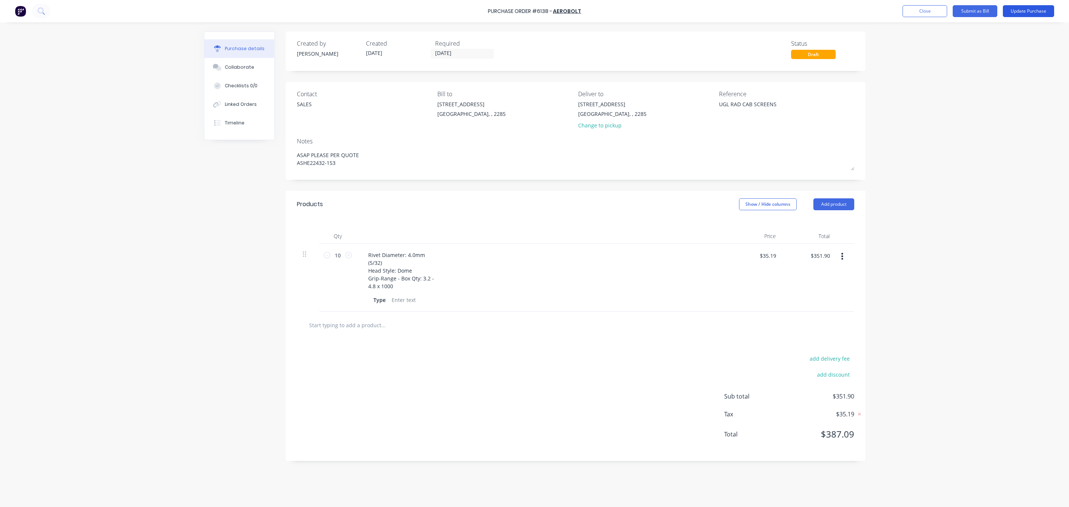
type textarea "x"
type textarea "UGL RAD CAB SCREENS"
click at [1031, 16] on button "Update Purchase" at bounding box center [1028, 11] width 51 height 12
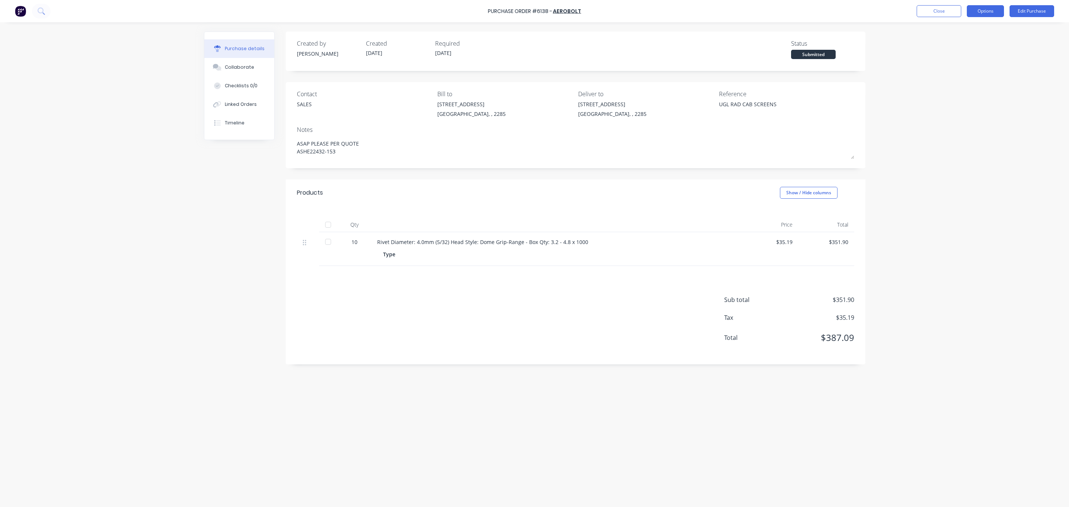
click at [987, 9] on button "Options" at bounding box center [985, 11] width 37 height 12
click at [986, 28] on div "Print / Email" at bounding box center [968, 30] width 57 height 11
click at [974, 57] on div "Without pricing" at bounding box center [968, 60] width 57 height 11
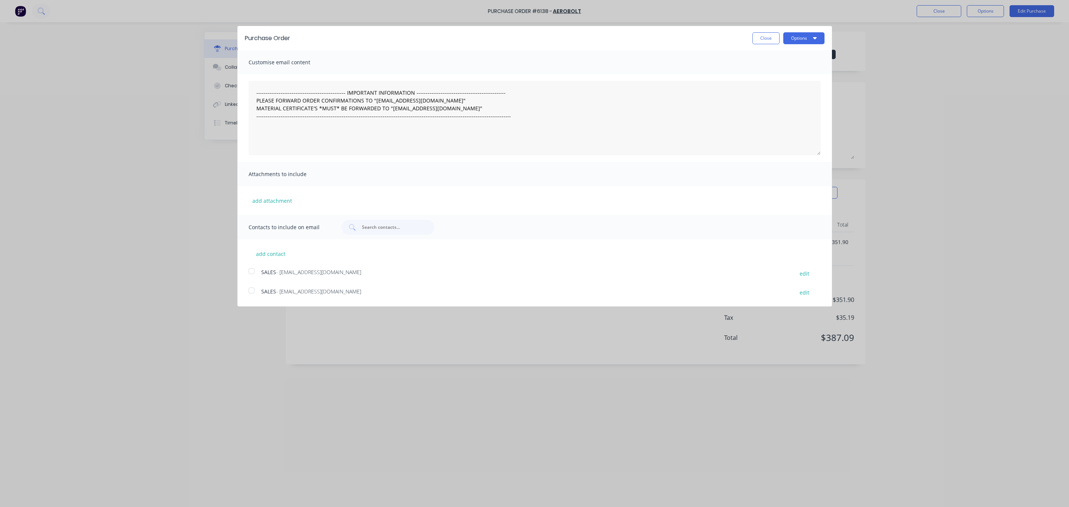
click at [252, 272] on div at bounding box center [251, 271] width 15 height 15
click at [817, 39] on button "Options" at bounding box center [803, 38] width 41 height 12
click at [805, 75] on div "Email" at bounding box center [789, 72] width 57 height 11
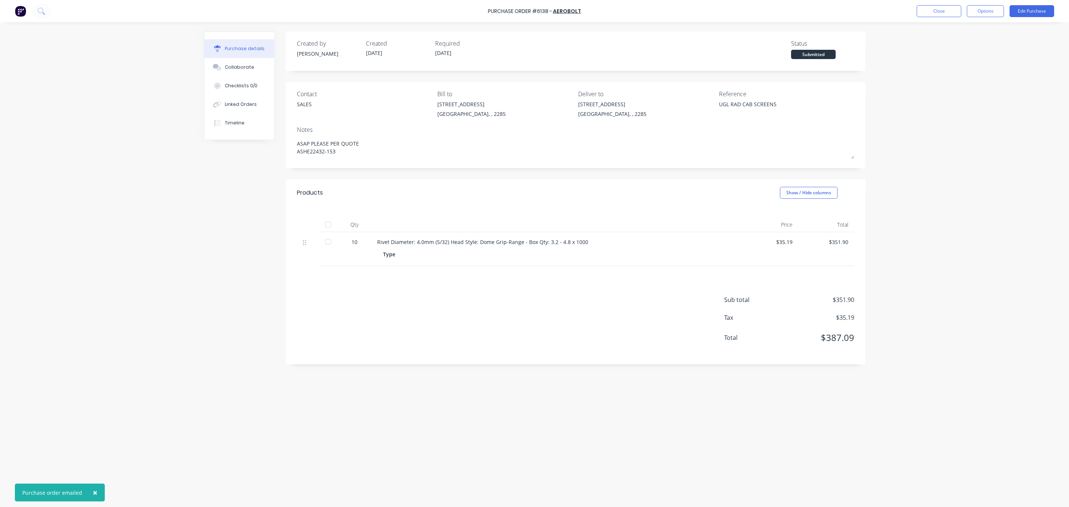
type textarea "x"
click at [935, 9] on button "Close" at bounding box center [939, 11] width 45 height 12
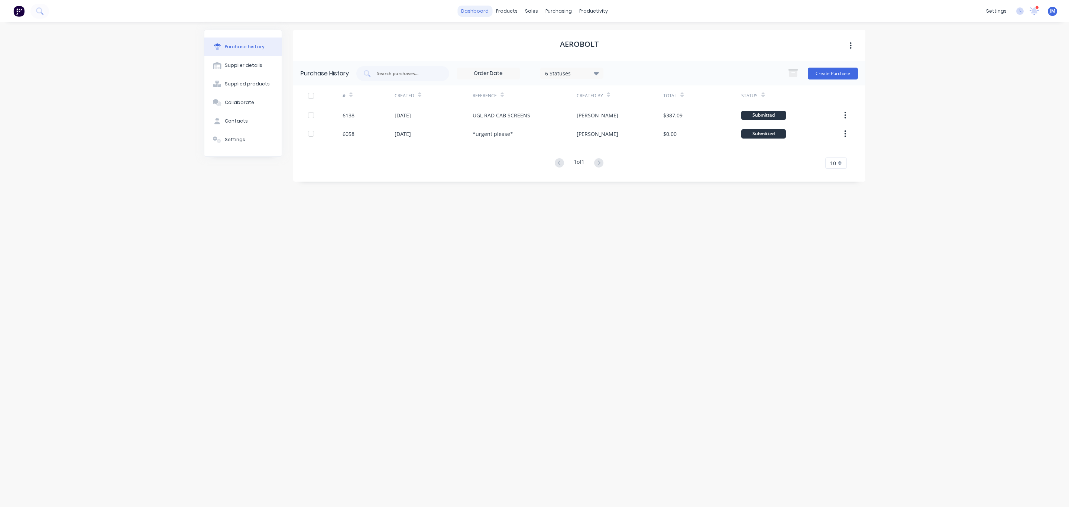
click at [471, 8] on link "dashboard" at bounding box center [474, 11] width 35 height 11
